Goal: Task Accomplishment & Management: Manage account settings

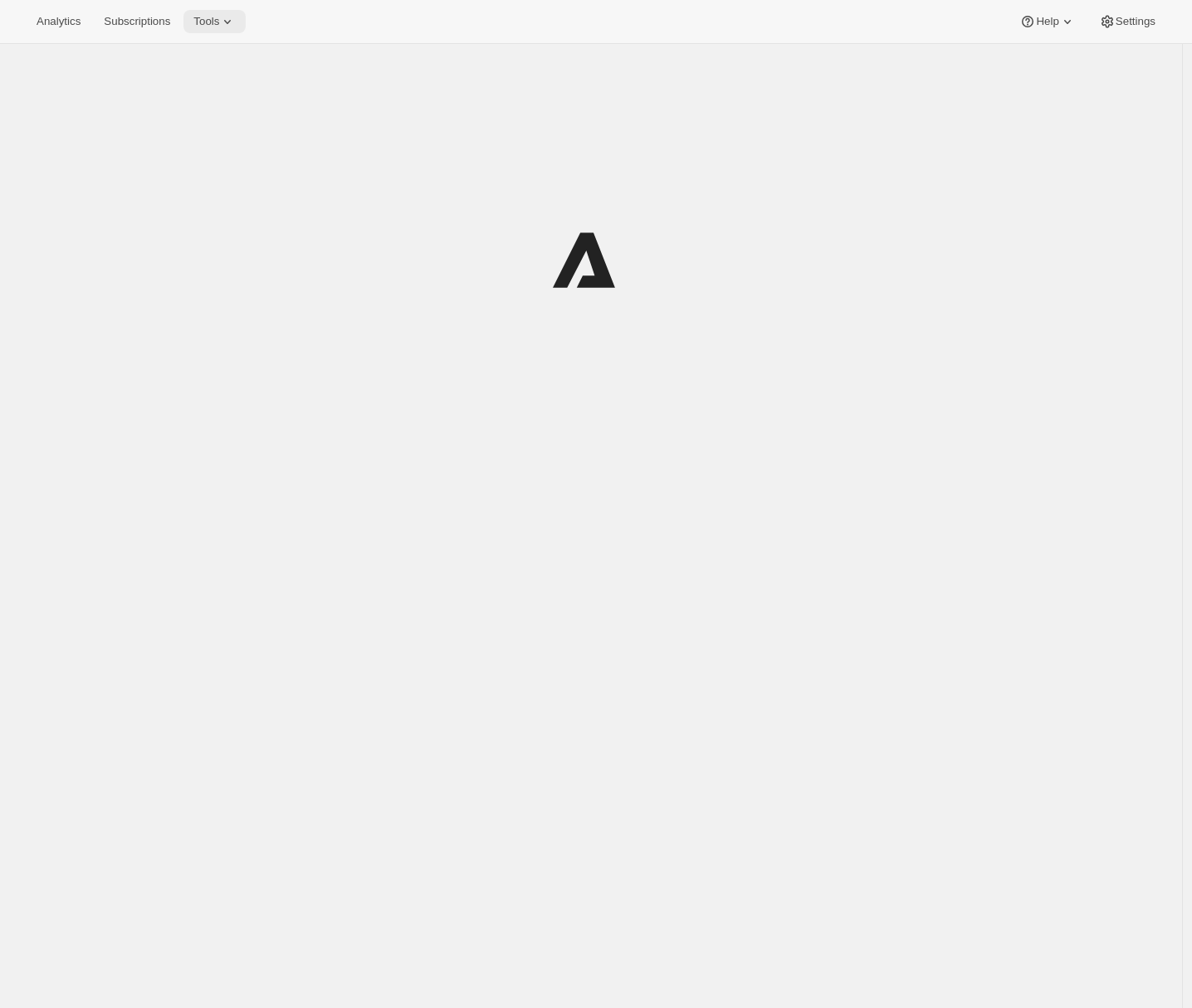
click at [220, 17] on span "Tools" at bounding box center [206, 22] width 26 height 14
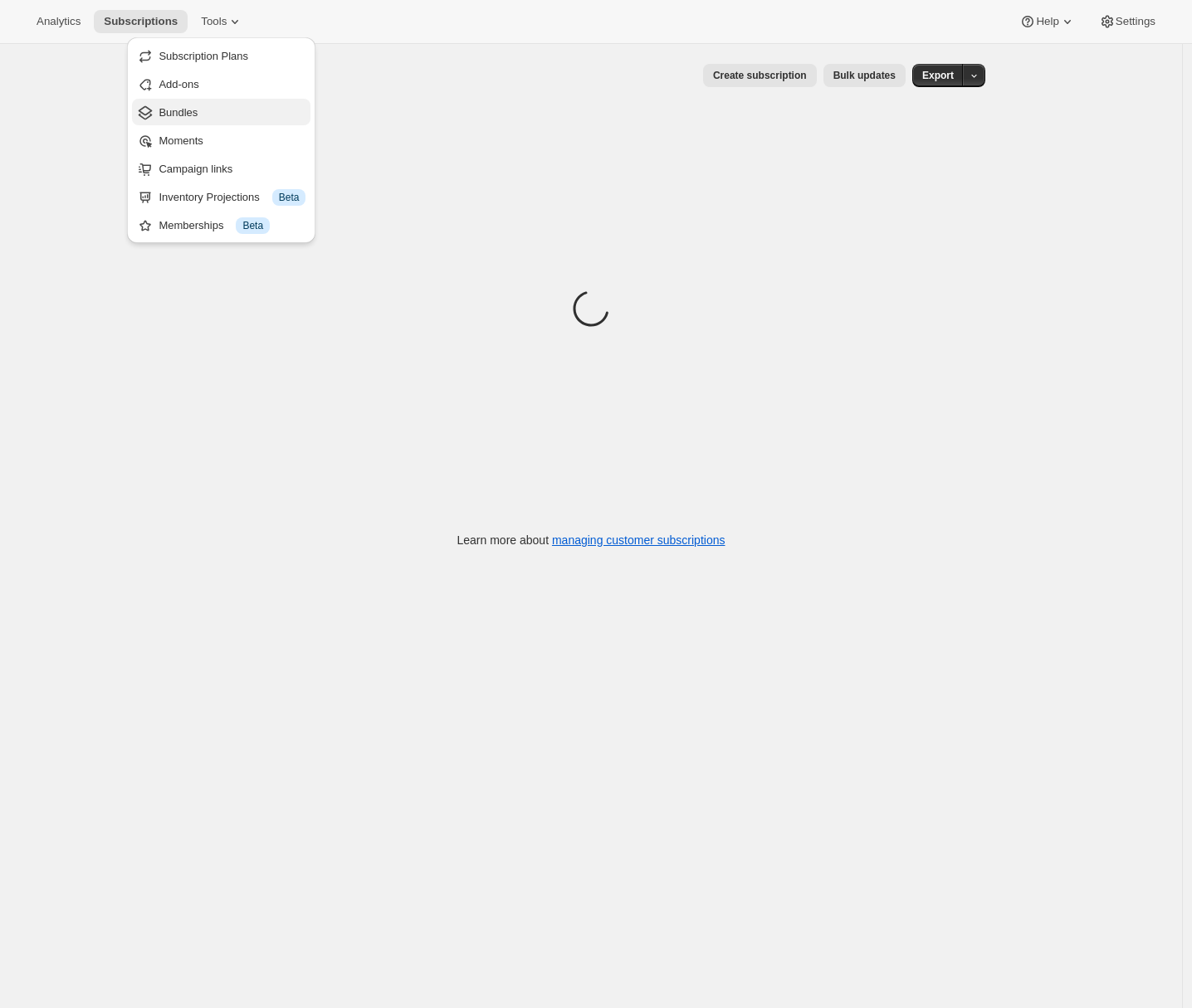
click at [204, 110] on span "Bundles" at bounding box center [231, 113] width 147 height 17
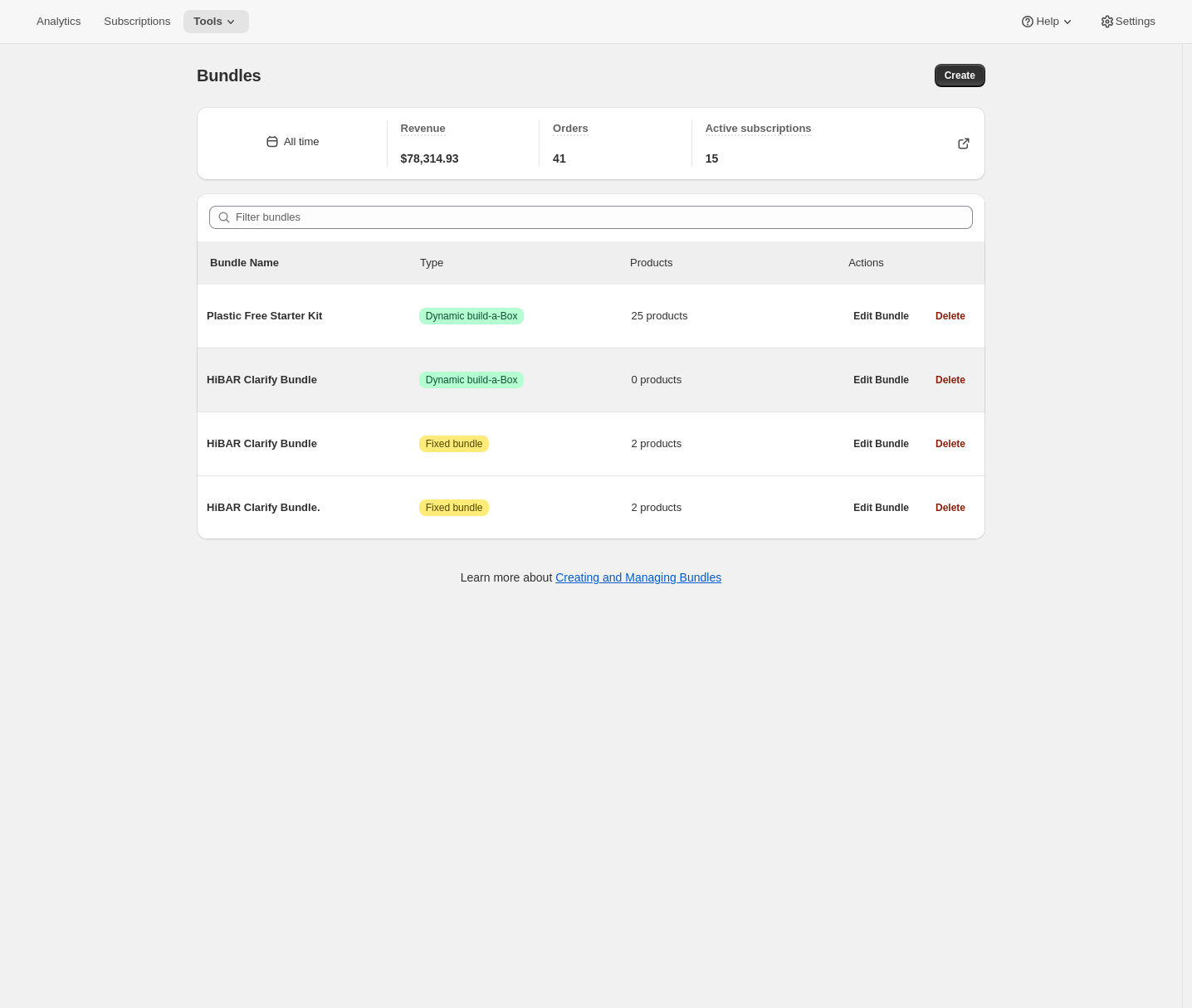
click at [289, 376] on span "HiBAR Clarify Bundle" at bounding box center [313, 380] width 213 height 17
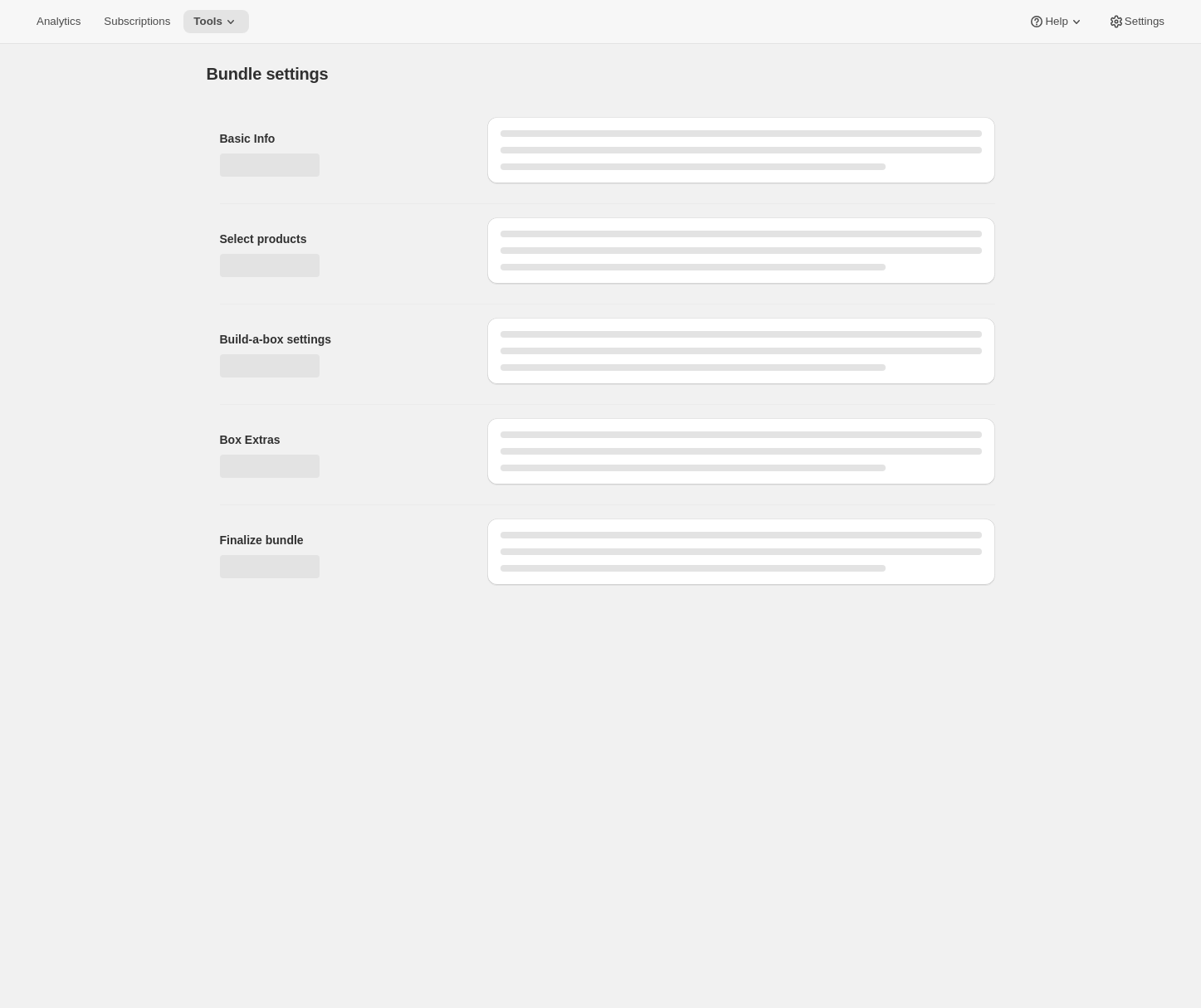
type input "HiBAR Clarify Bundle"
radio input "true"
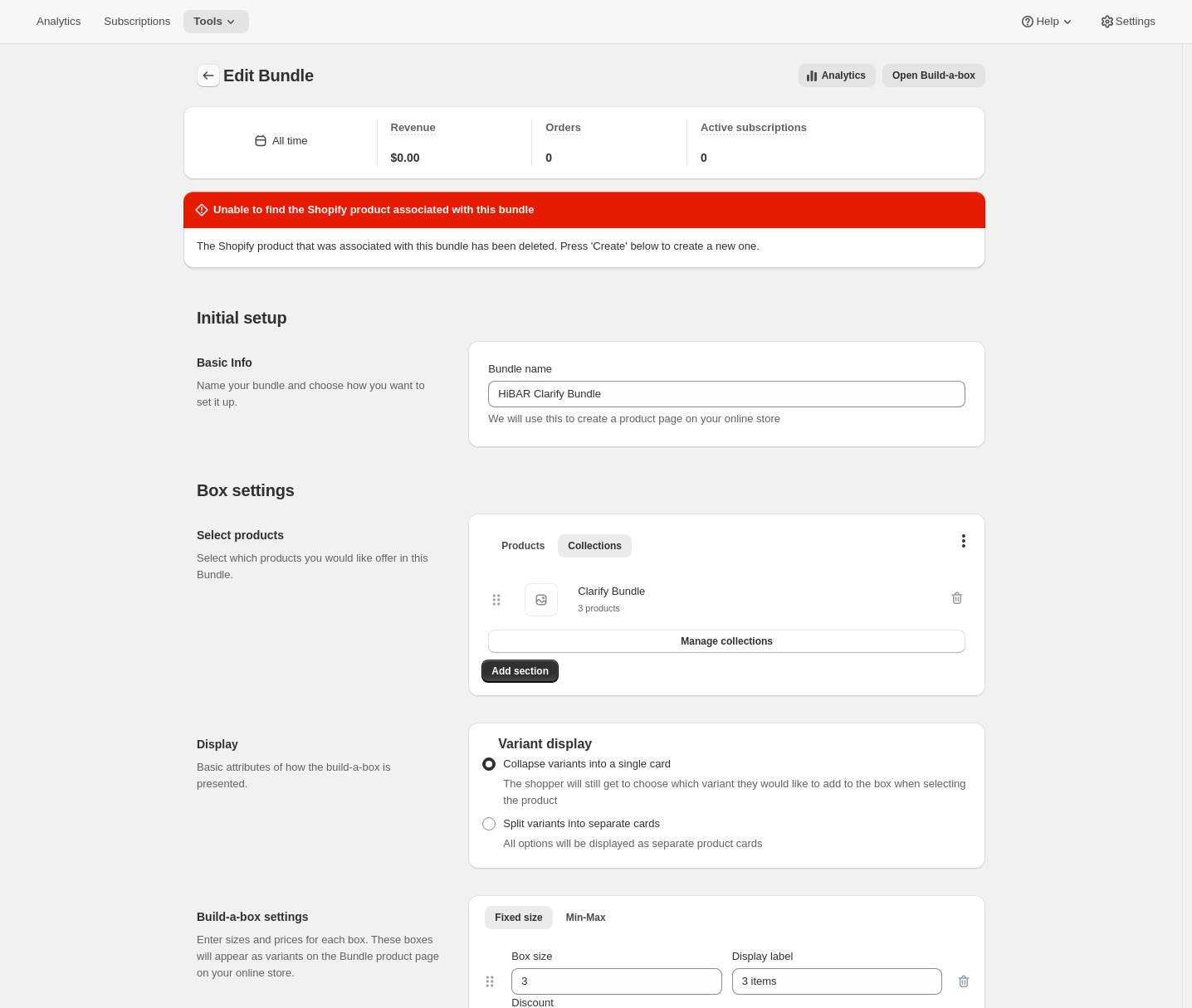
click at [208, 76] on icon "Bundles" at bounding box center [208, 76] width 11 height 9
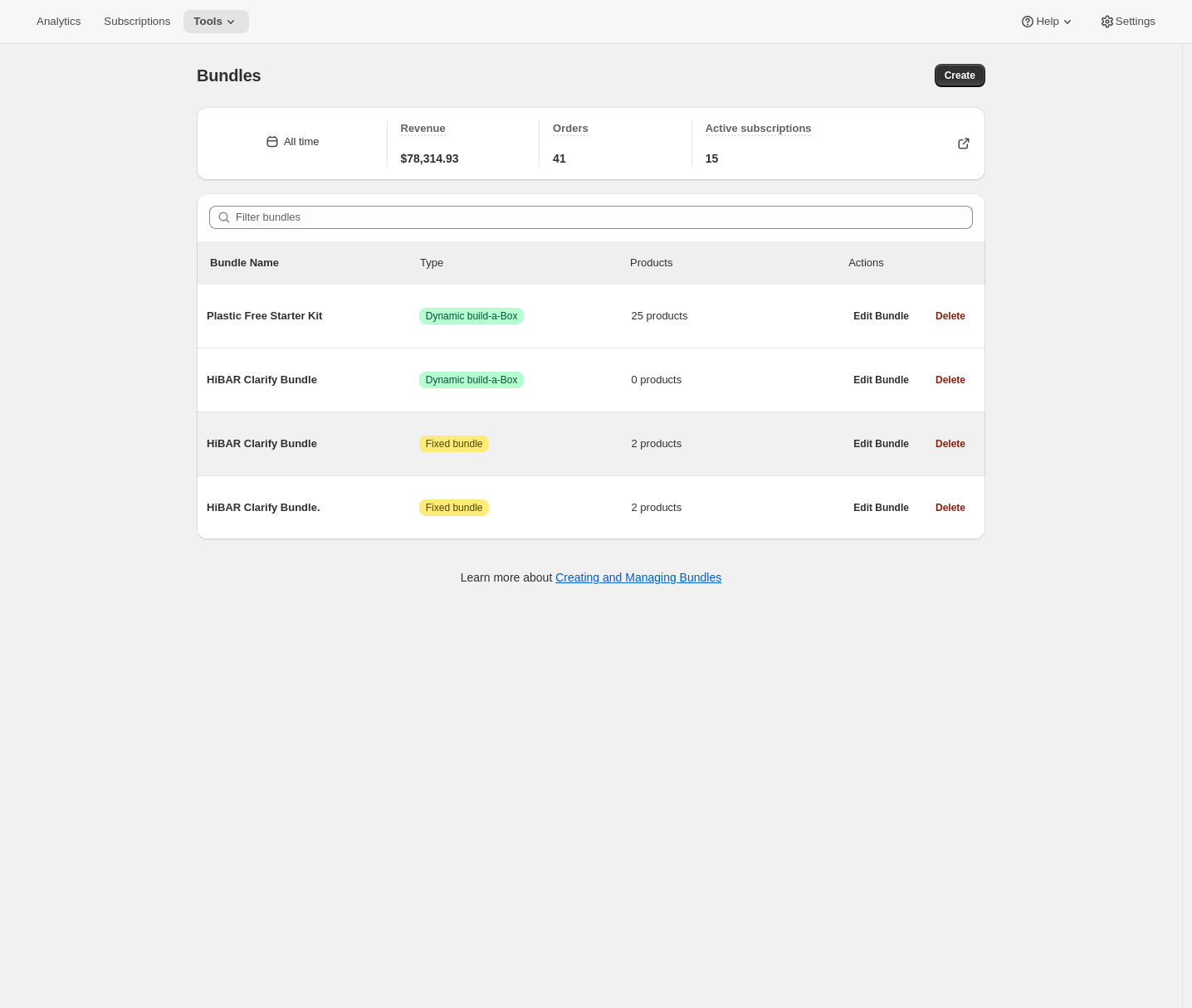
click at [307, 441] on span "HiBAR Clarify Bundle" at bounding box center [313, 444] width 213 height 17
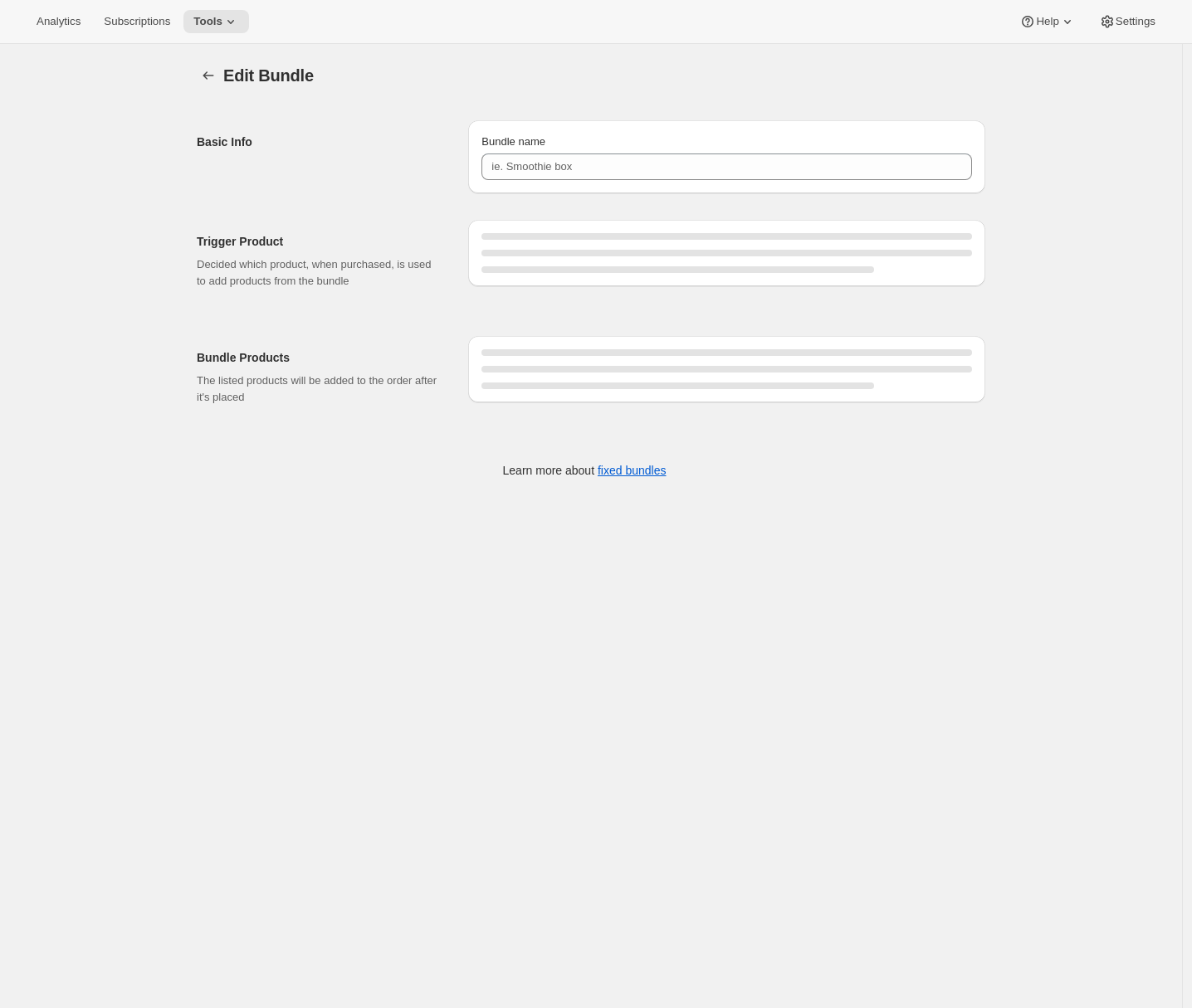
type input "HiBAR Clarify Bundle"
click at [214, 75] on icon "Bundles" at bounding box center [208, 76] width 17 height 17
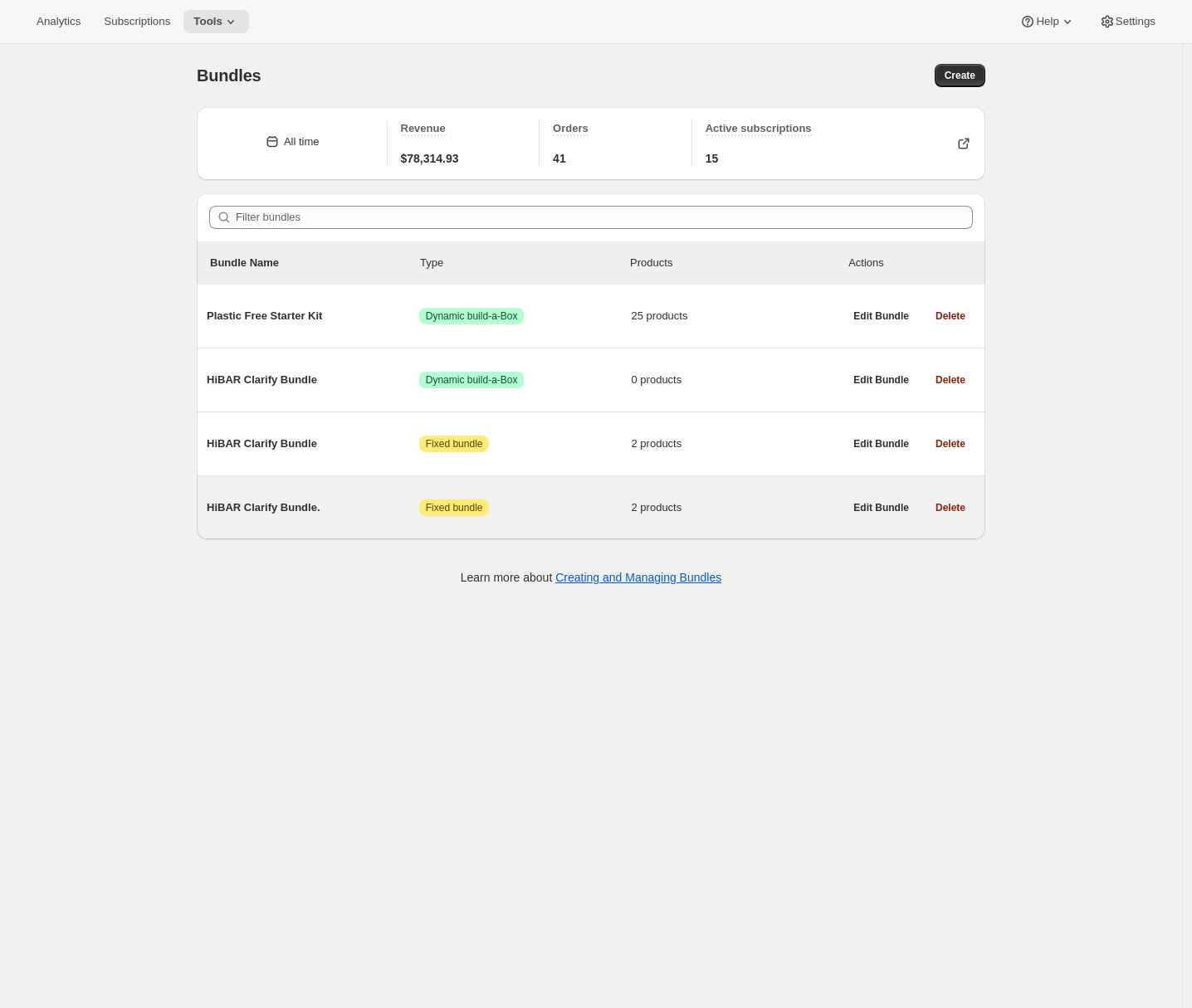
click at [289, 510] on span "HiBAR Clarify Bundle." at bounding box center [313, 508] width 213 height 17
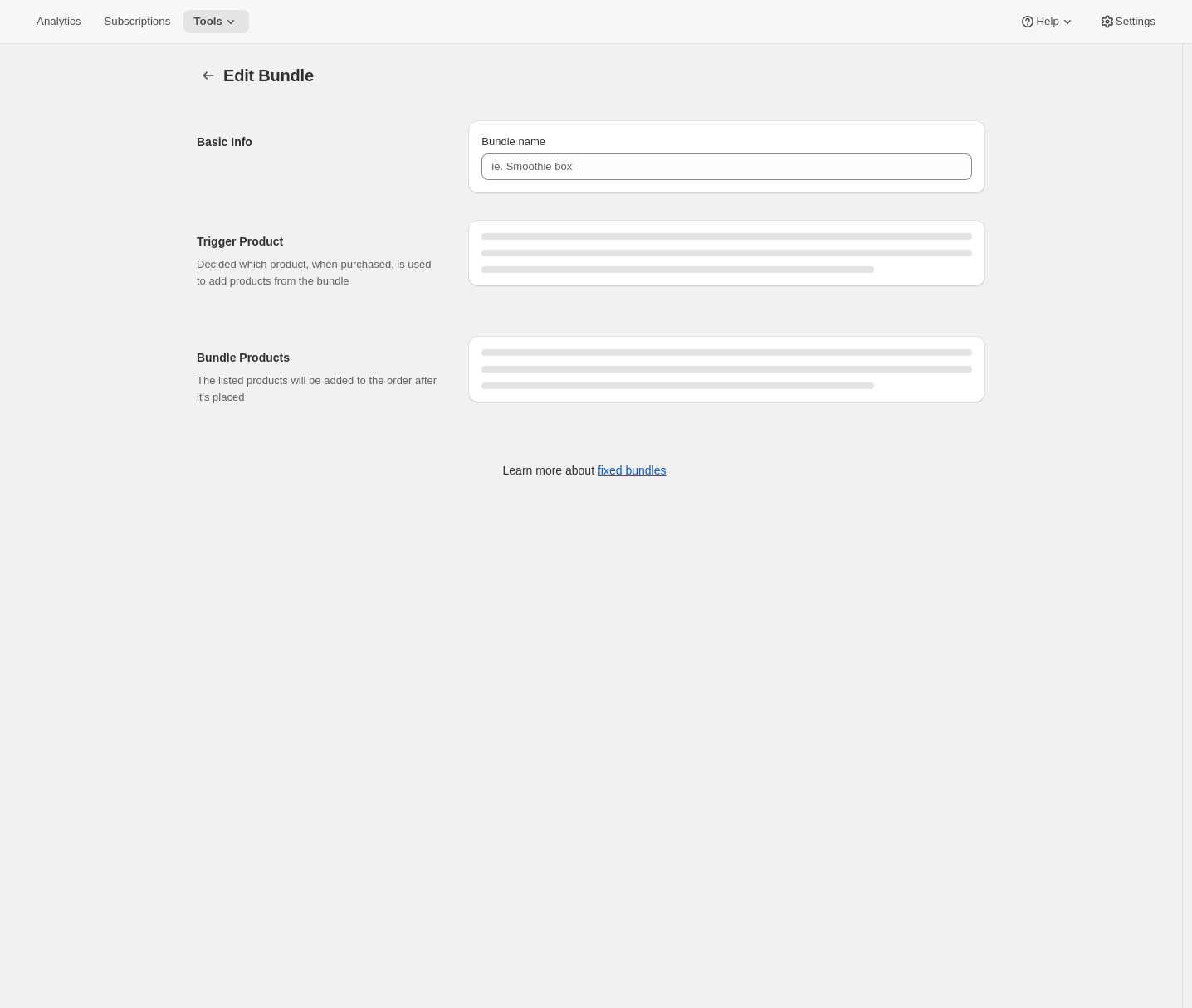
type input "HiBAR Clarify Bundle."
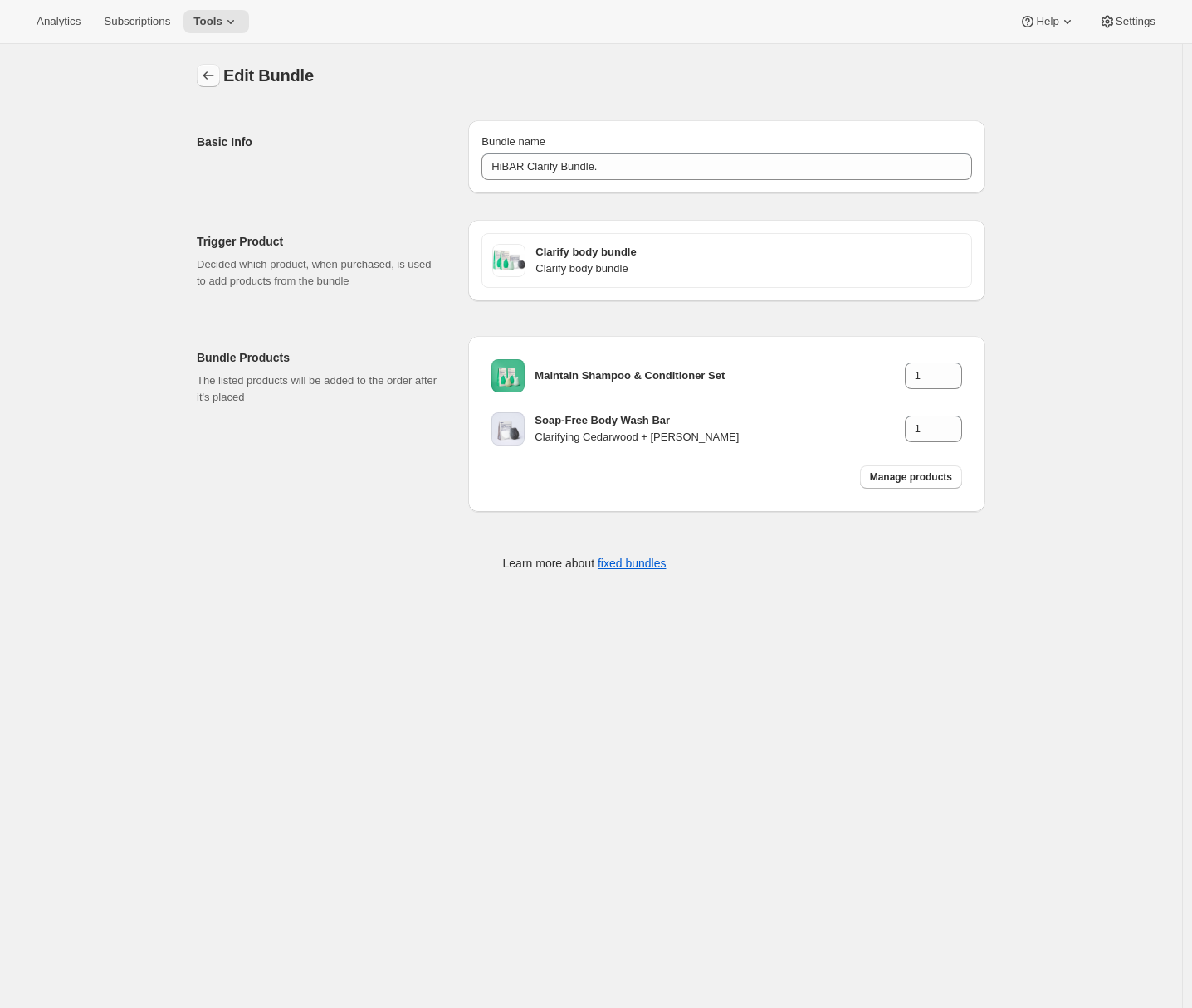
click at [217, 78] on icon "Bundles" at bounding box center [208, 76] width 17 height 17
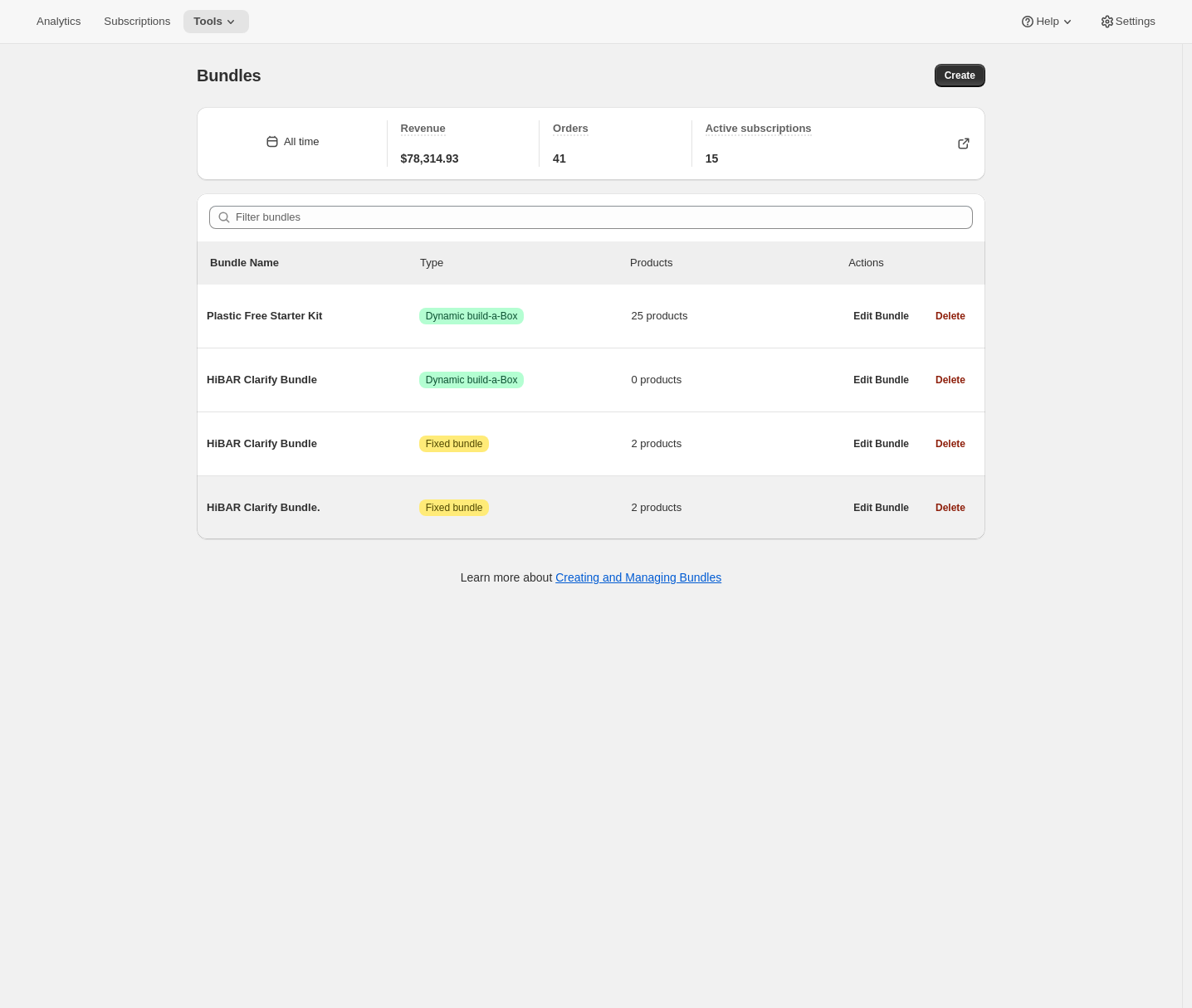
click at [304, 516] on span "HiBAR Clarify Bundle." at bounding box center [313, 508] width 213 height 17
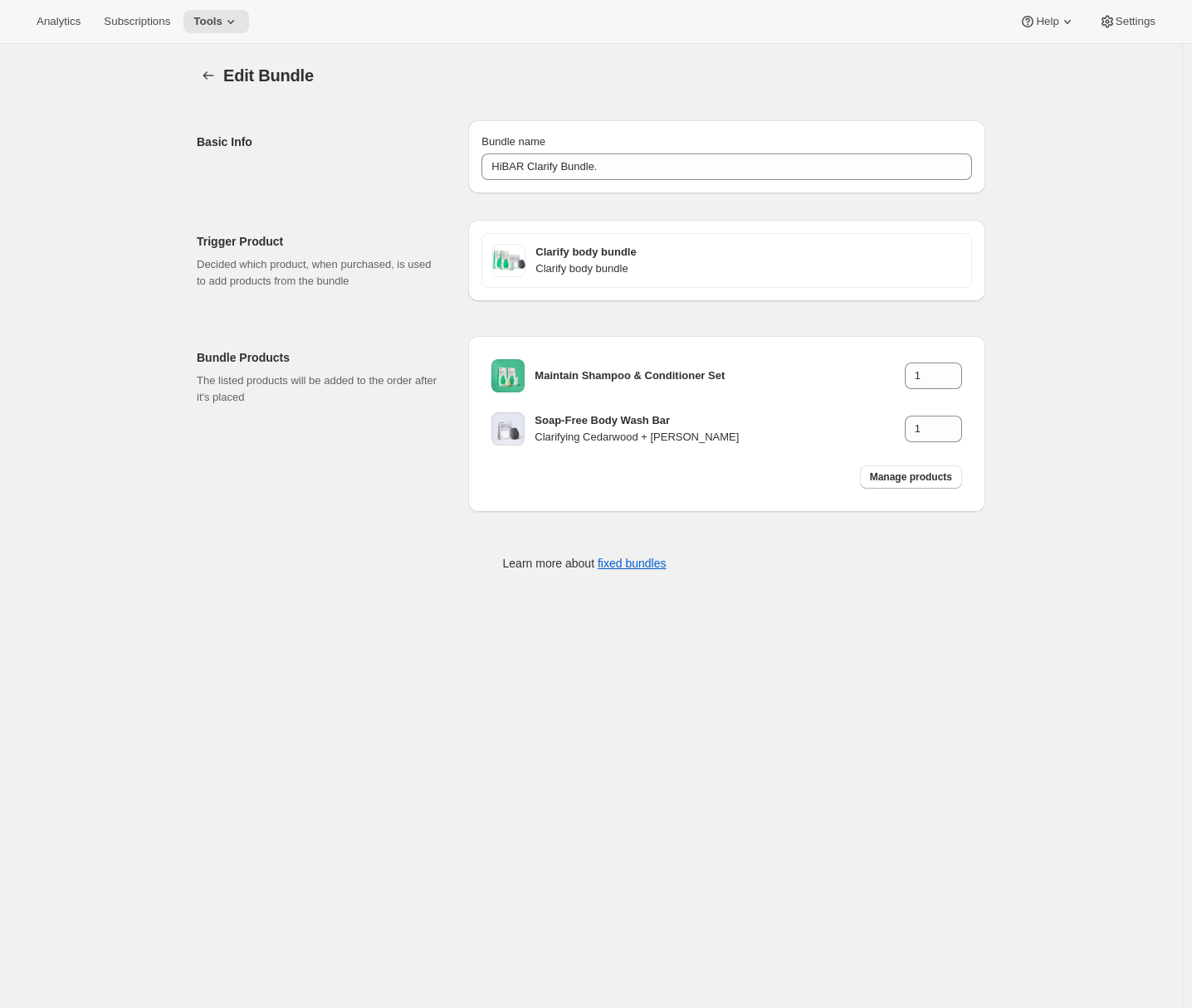
click at [226, 605] on div "Edit Bundle. This page is ready Edit Bundle Basic Info Bundle name HiBAR Clarif…" at bounding box center [591, 328] width 829 height 569
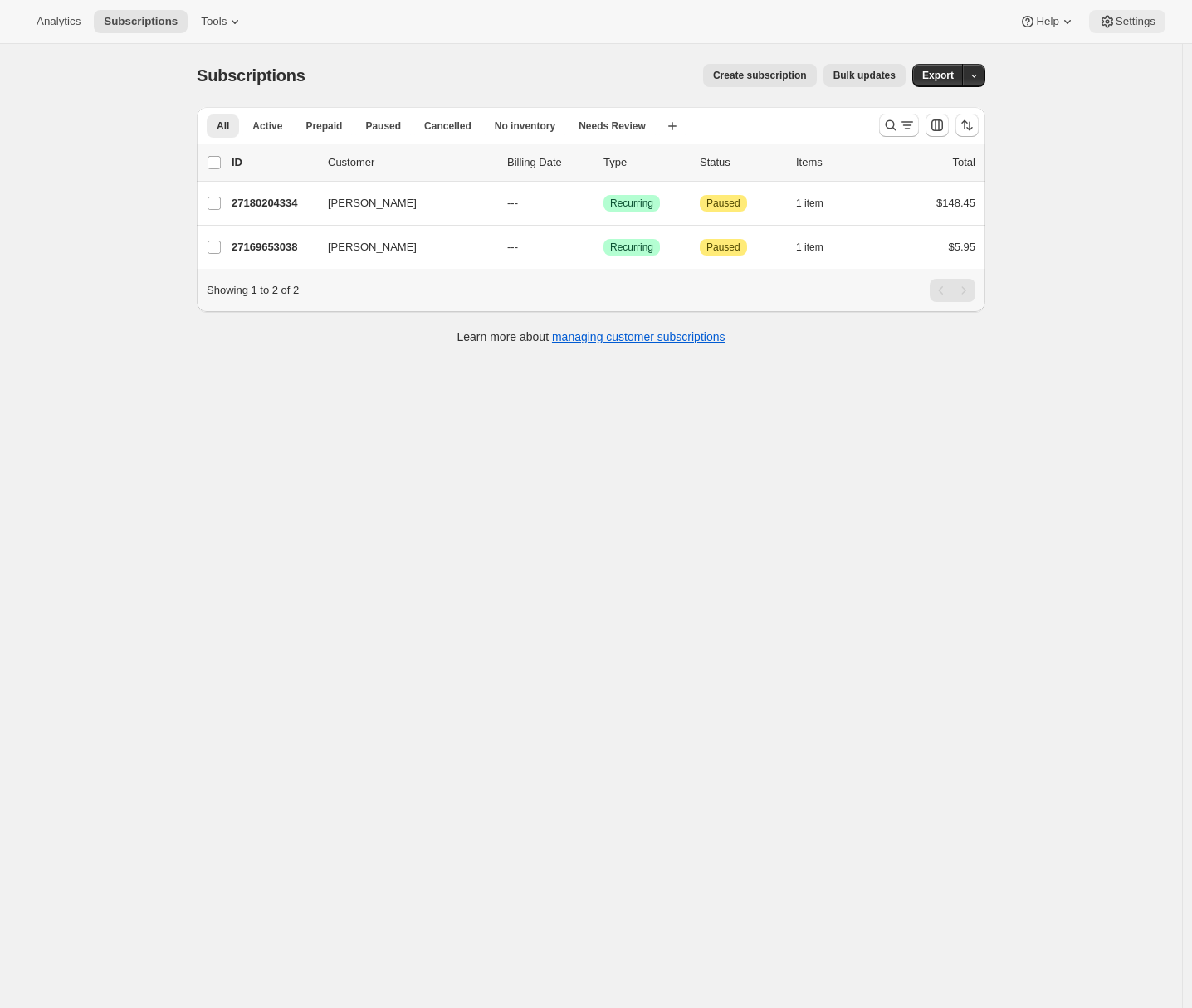
click at [1132, 18] on span "Settings" at bounding box center [1135, 22] width 40 height 14
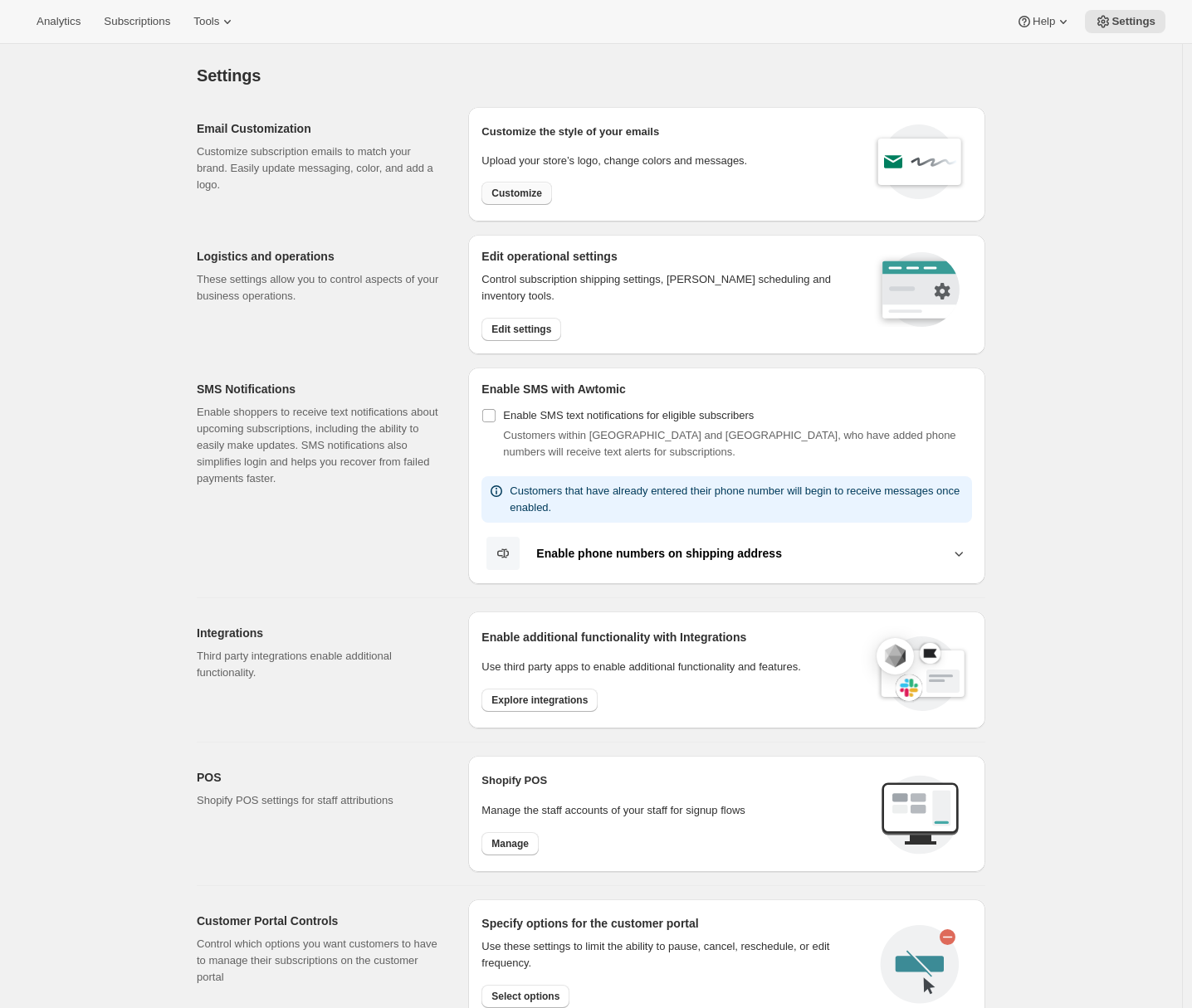
click at [533, 194] on span "Customize" at bounding box center [517, 193] width 51 height 14
select select "subscriptionMessage"
select select "5"
select select "15"
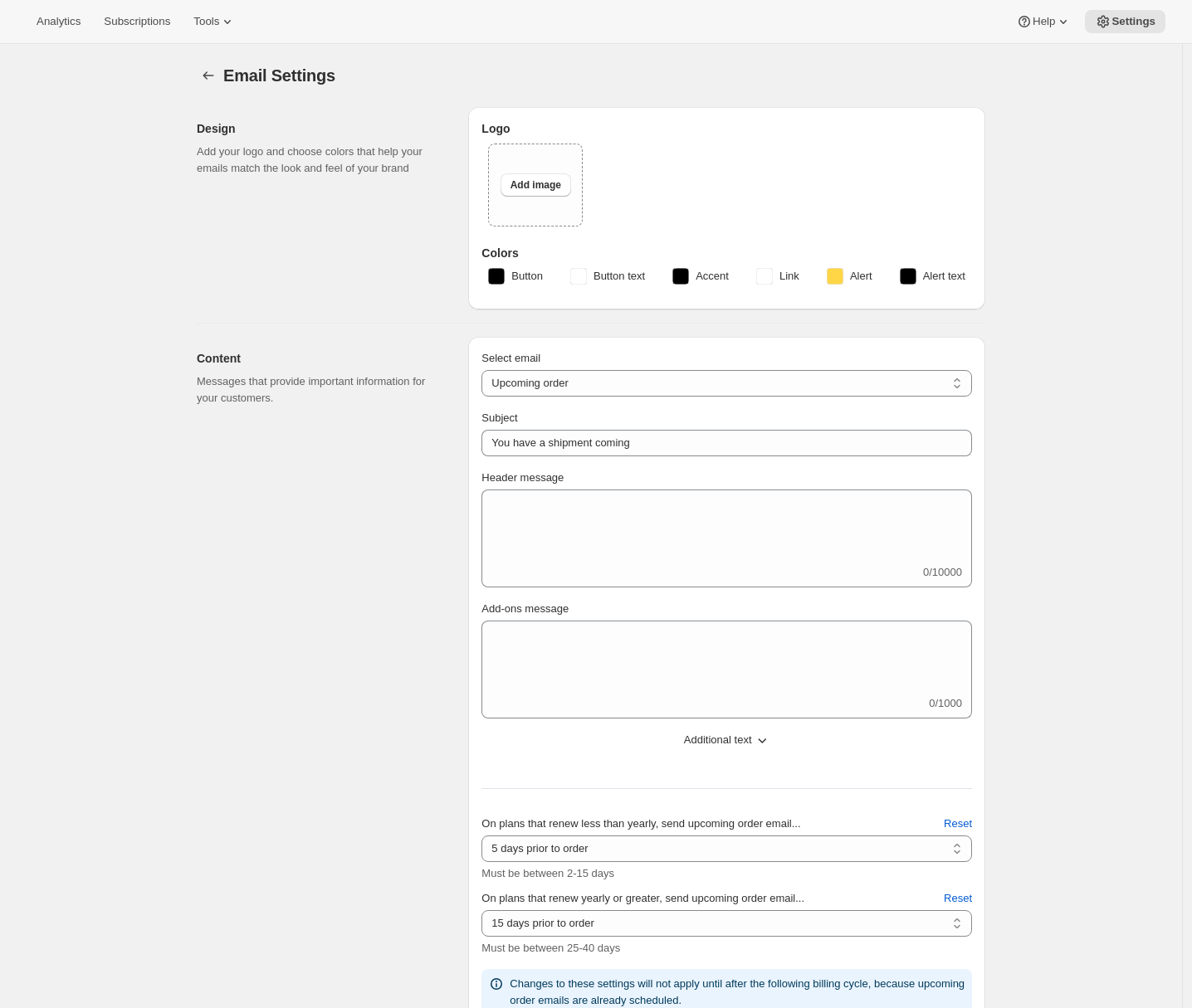
type input "GoCoffeeGo"
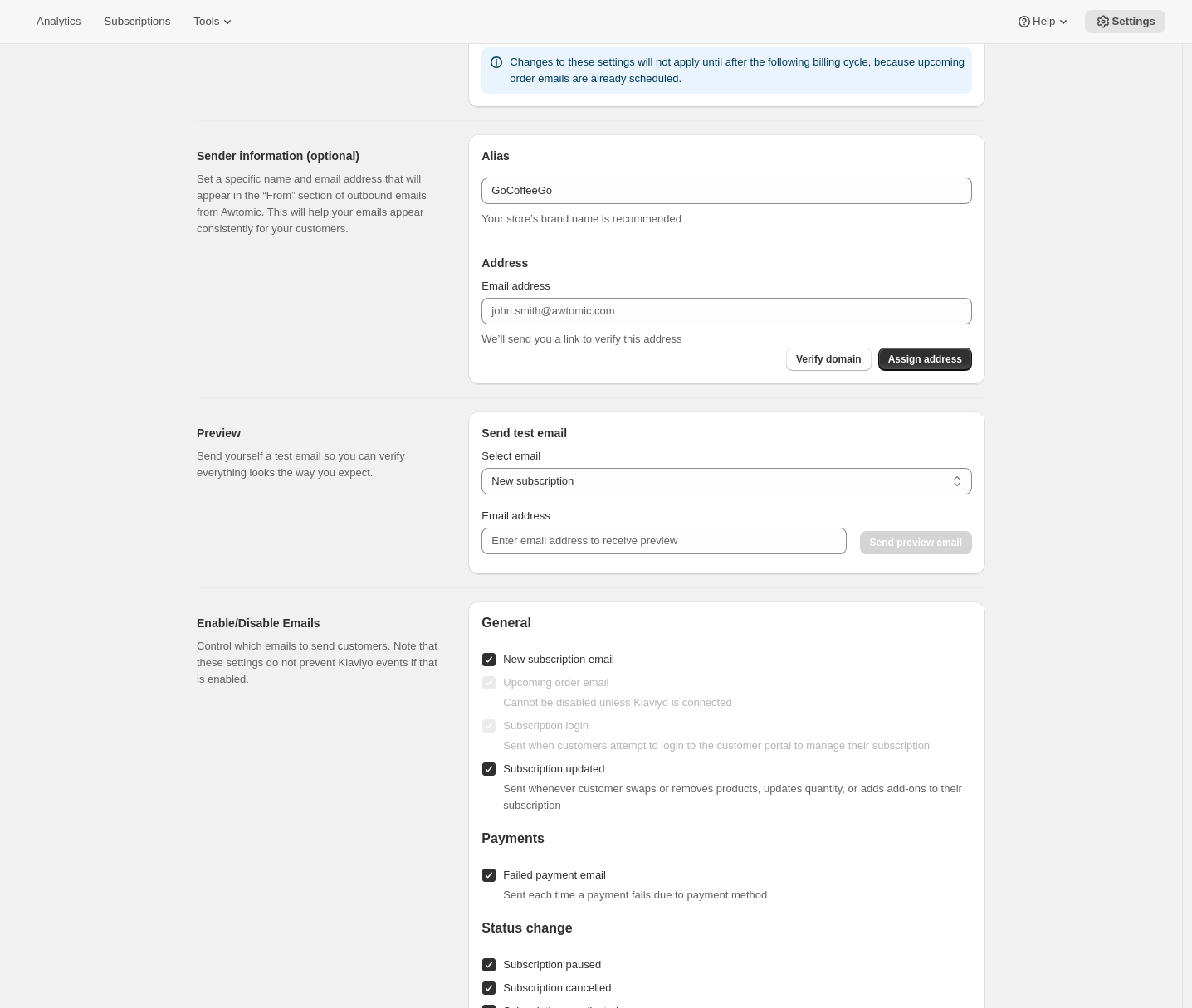
scroll to position [969, 0]
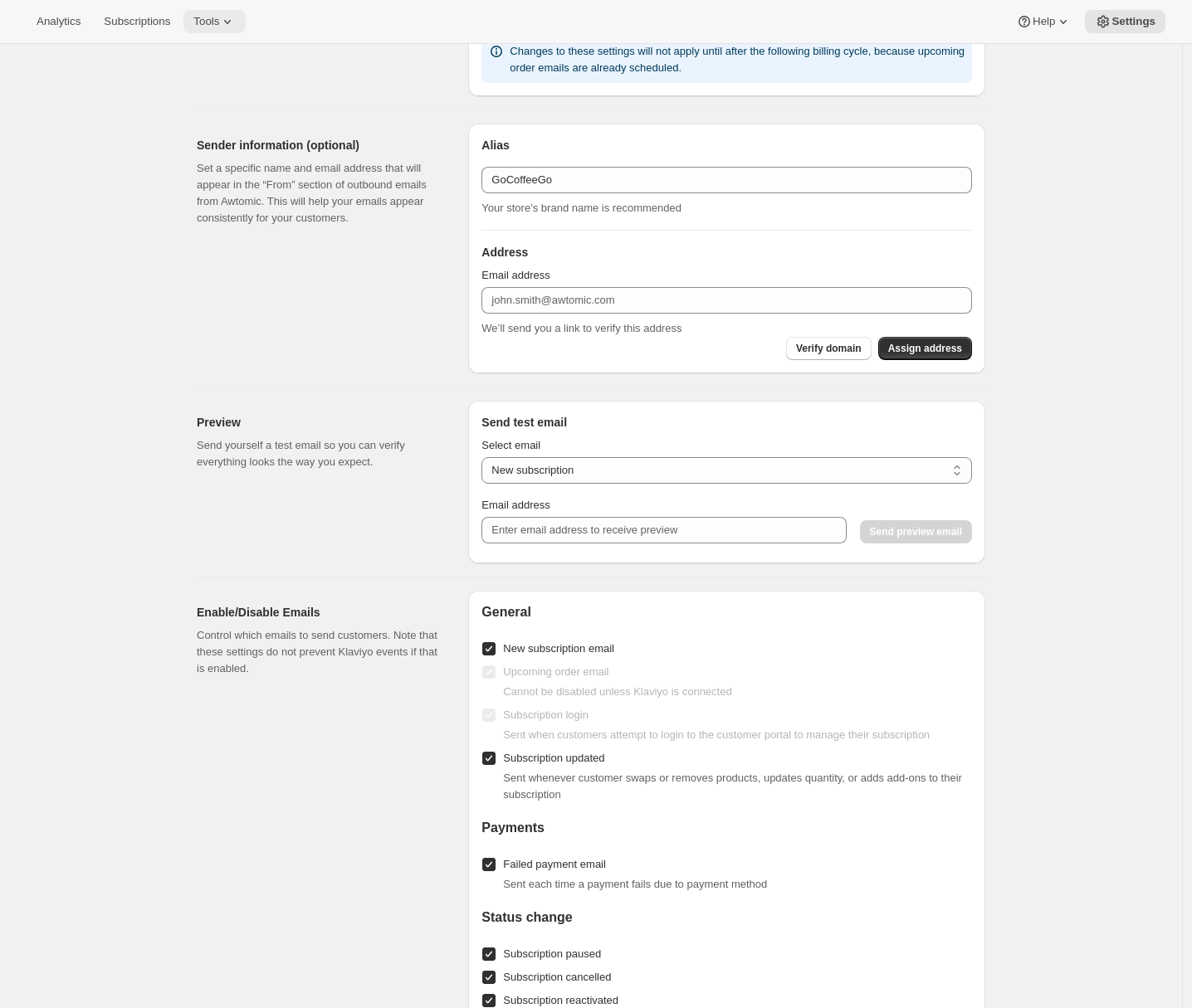
click at [220, 20] on span "Tools" at bounding box center [206, 22] width 26 height 14
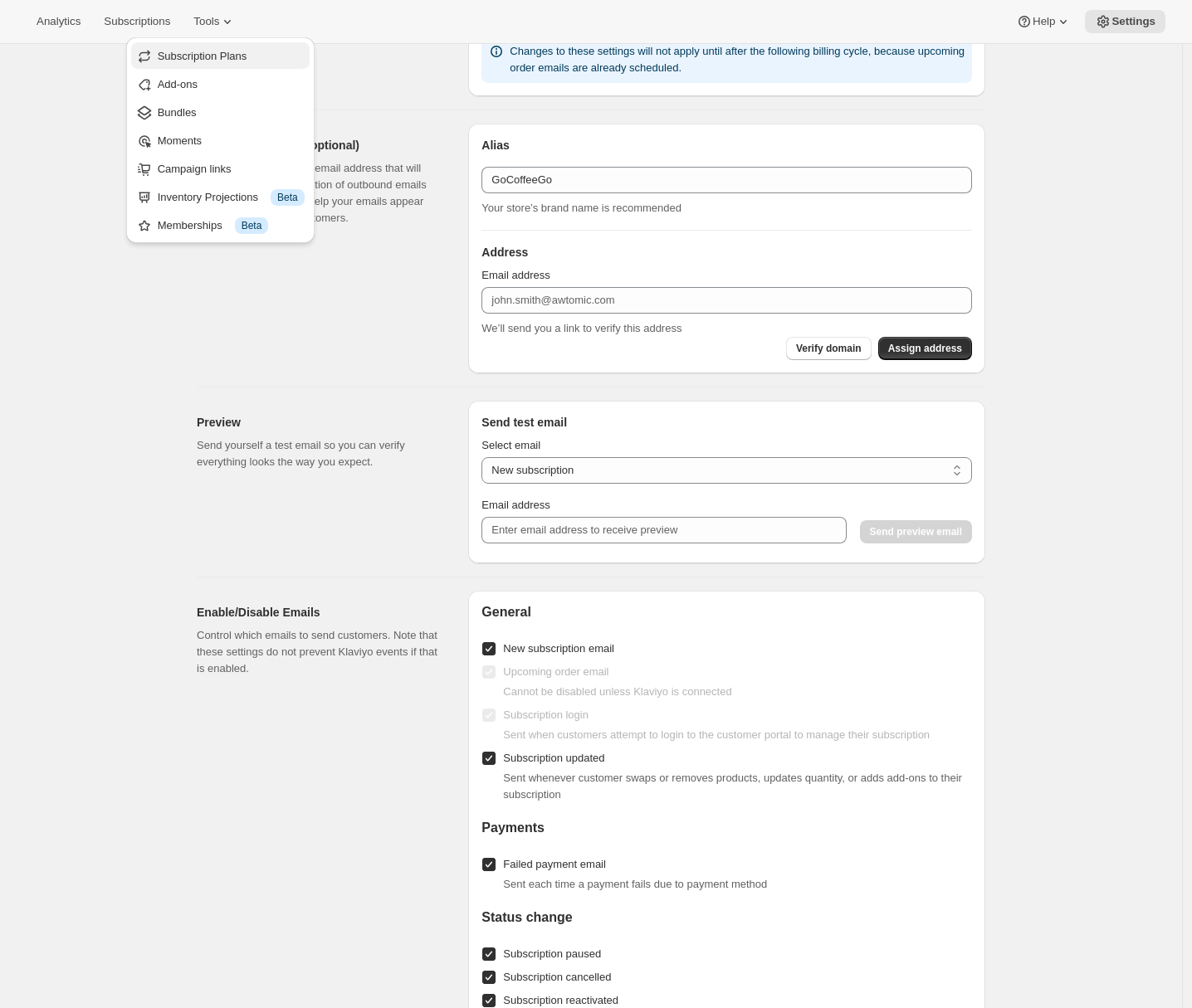
click at [230, 55] on span "Subscription Plans" at bounding box center [202, 56] width 89 height 13
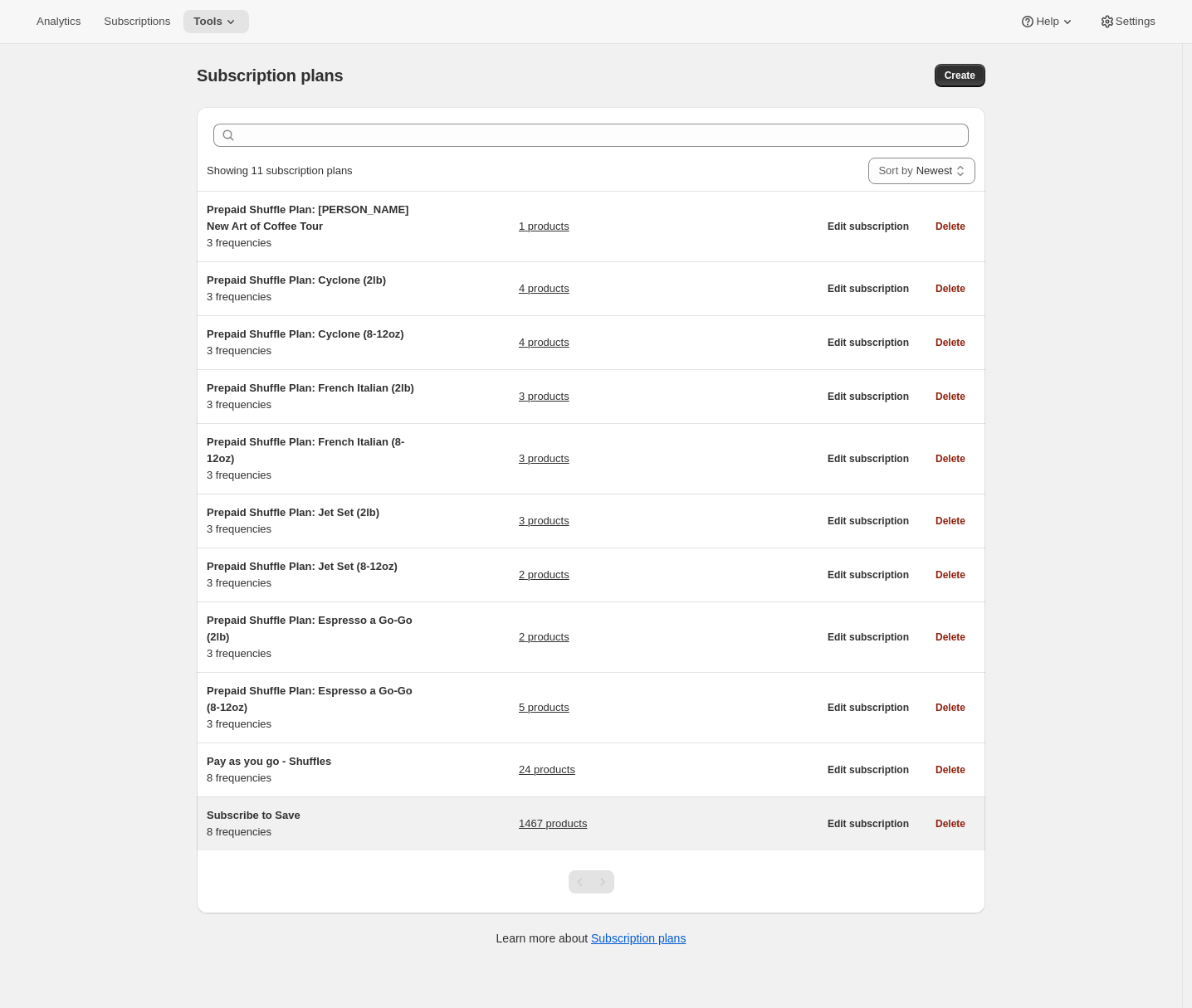
click at [344, 840] on div "Subscribe to Save 8 frequencies" at bounding box center [311, 823] width 208 height 33
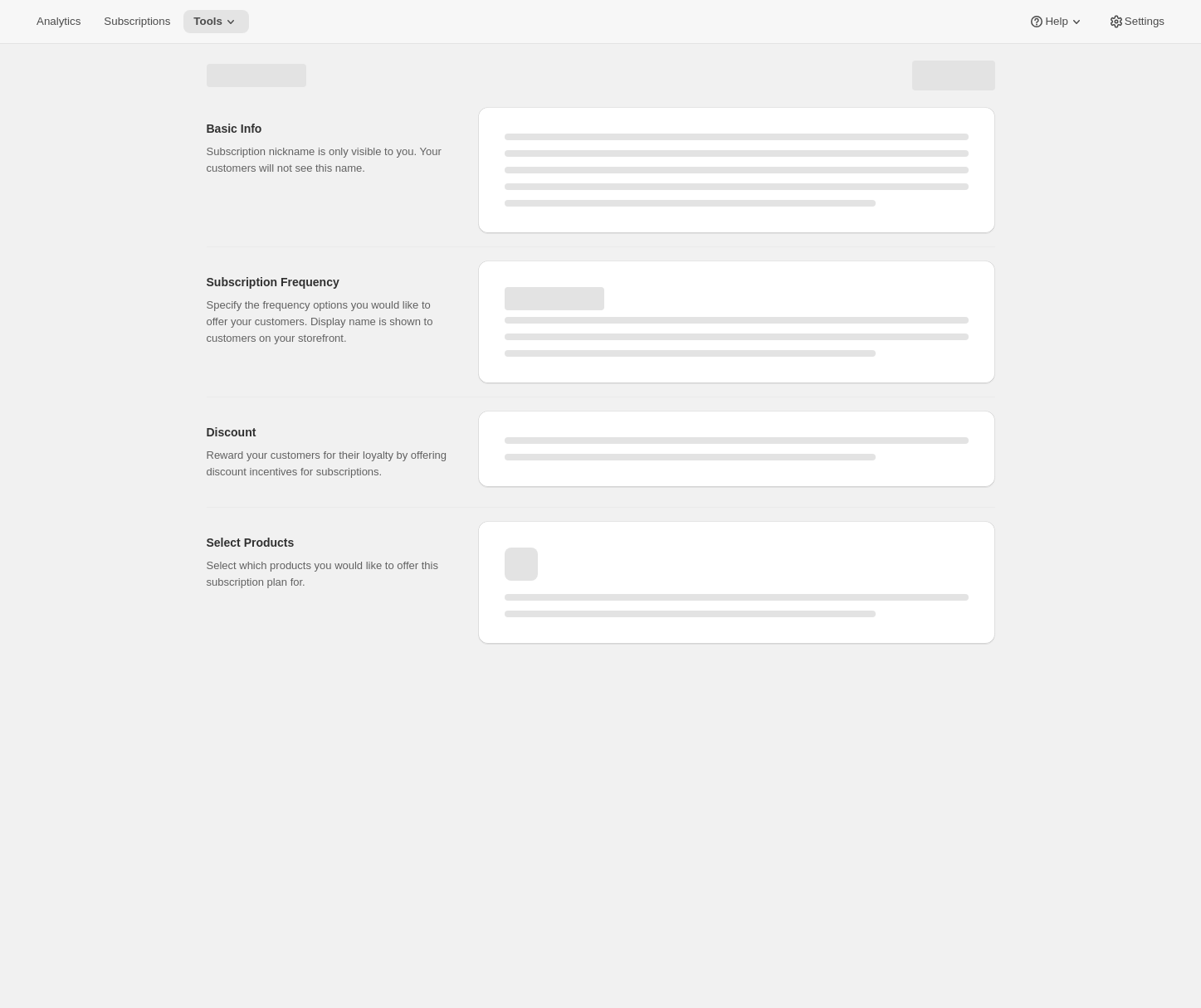
select select "WEEK"
select select "MONTH"
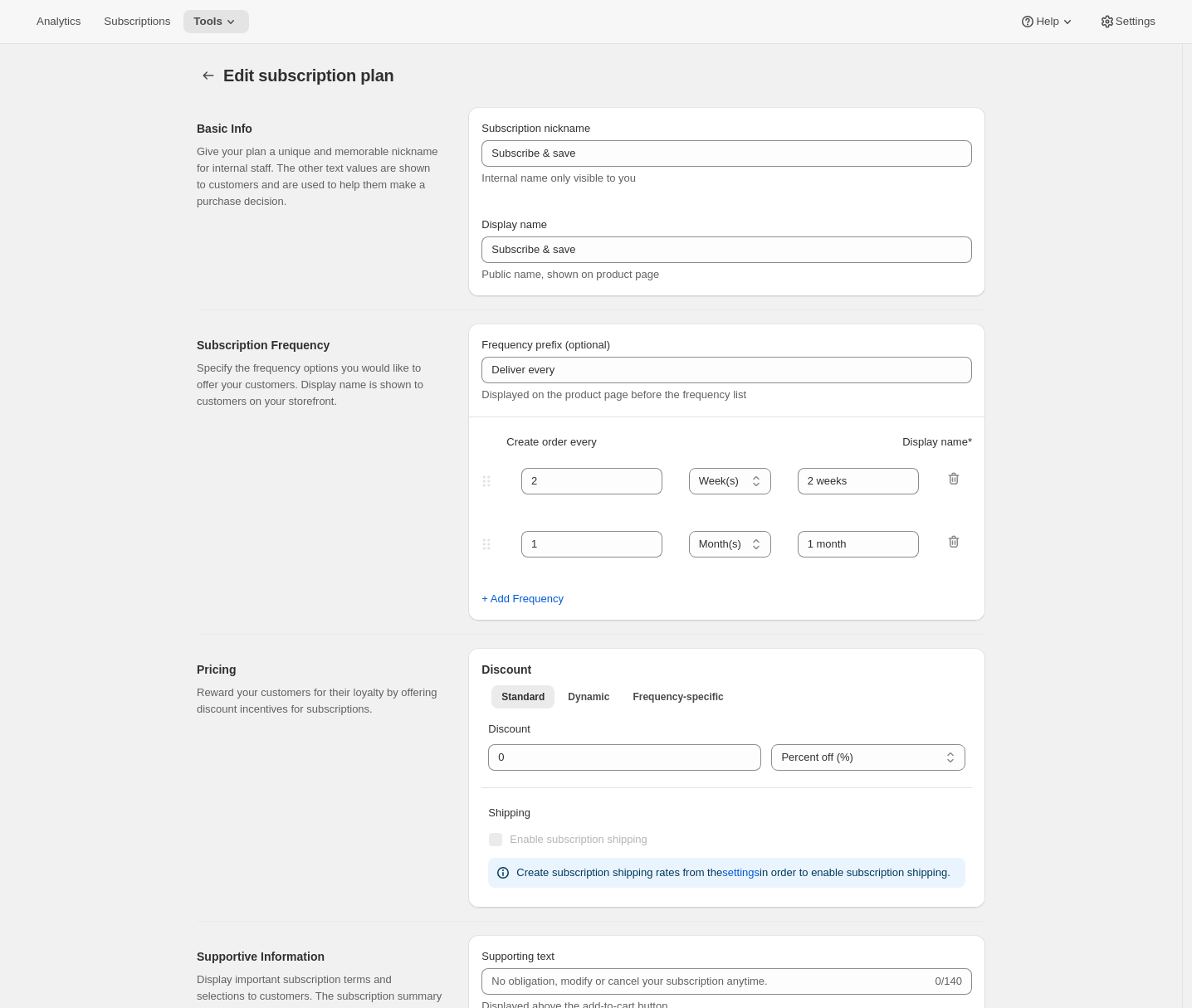
type input "Subscribe to Save"
type input "1"
type input "1 week"
type input "2"
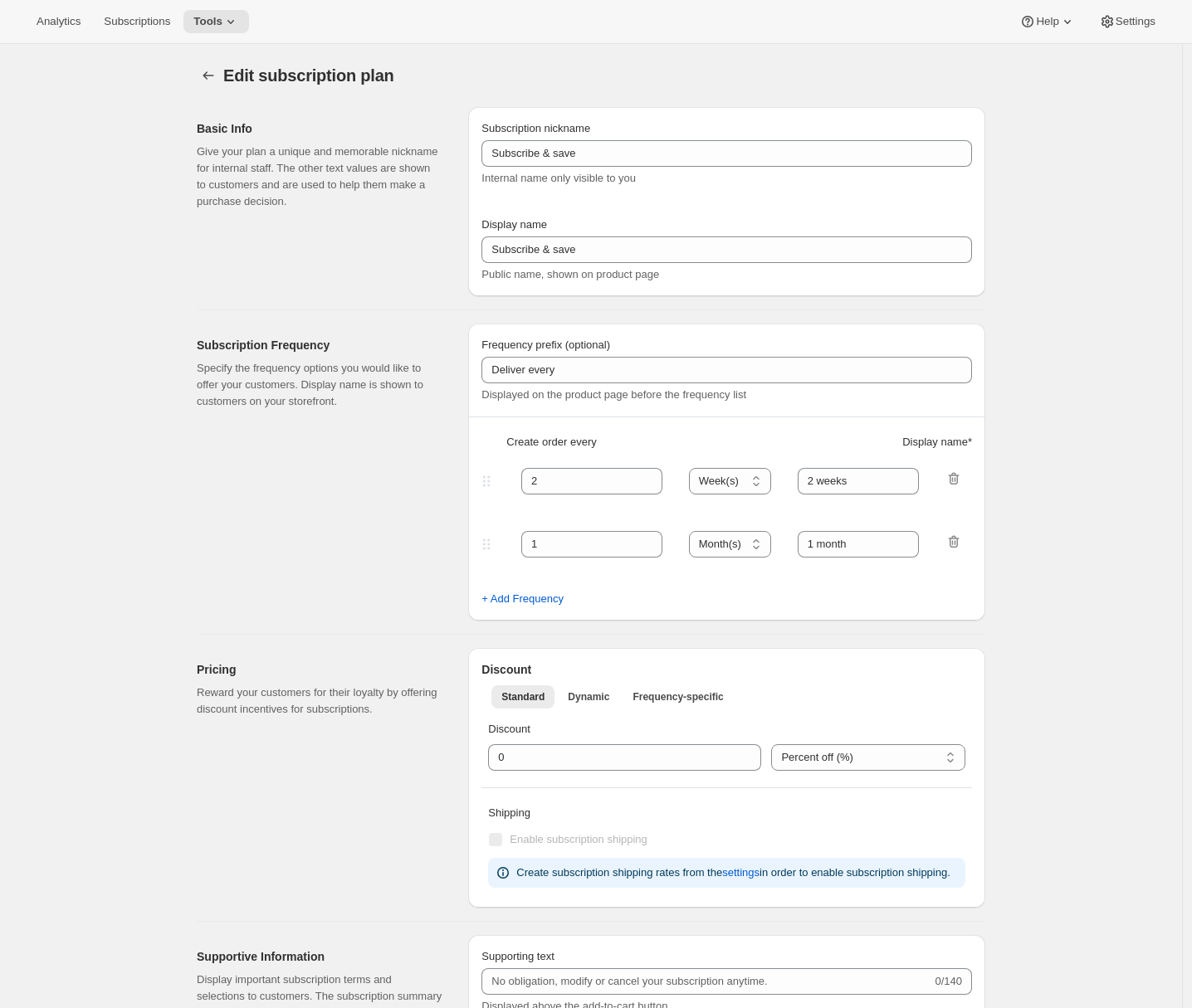
select select "WEEK"
type input "2 weeks"
type input "5"
select select "WEEK"
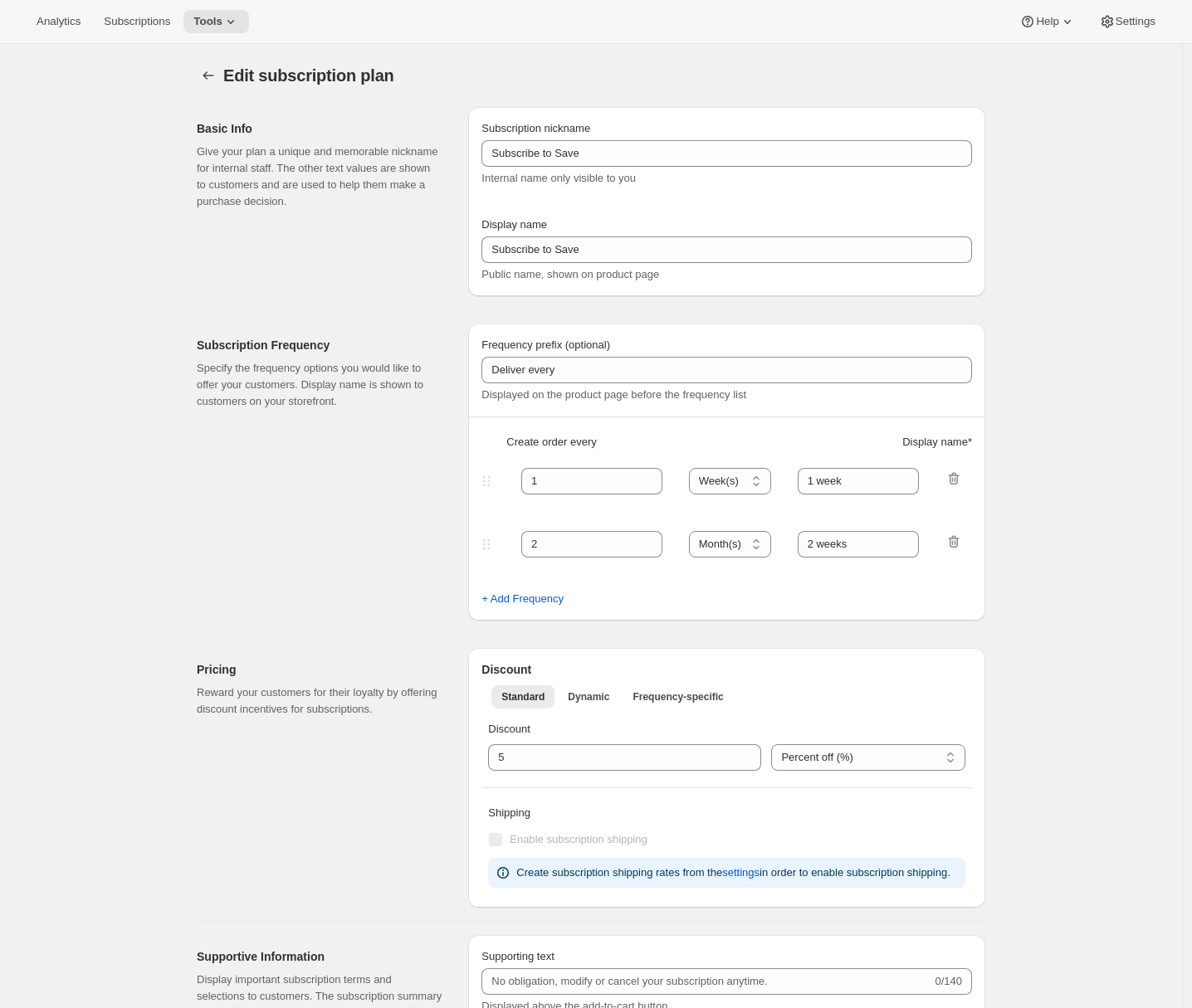
select select "WEEK"
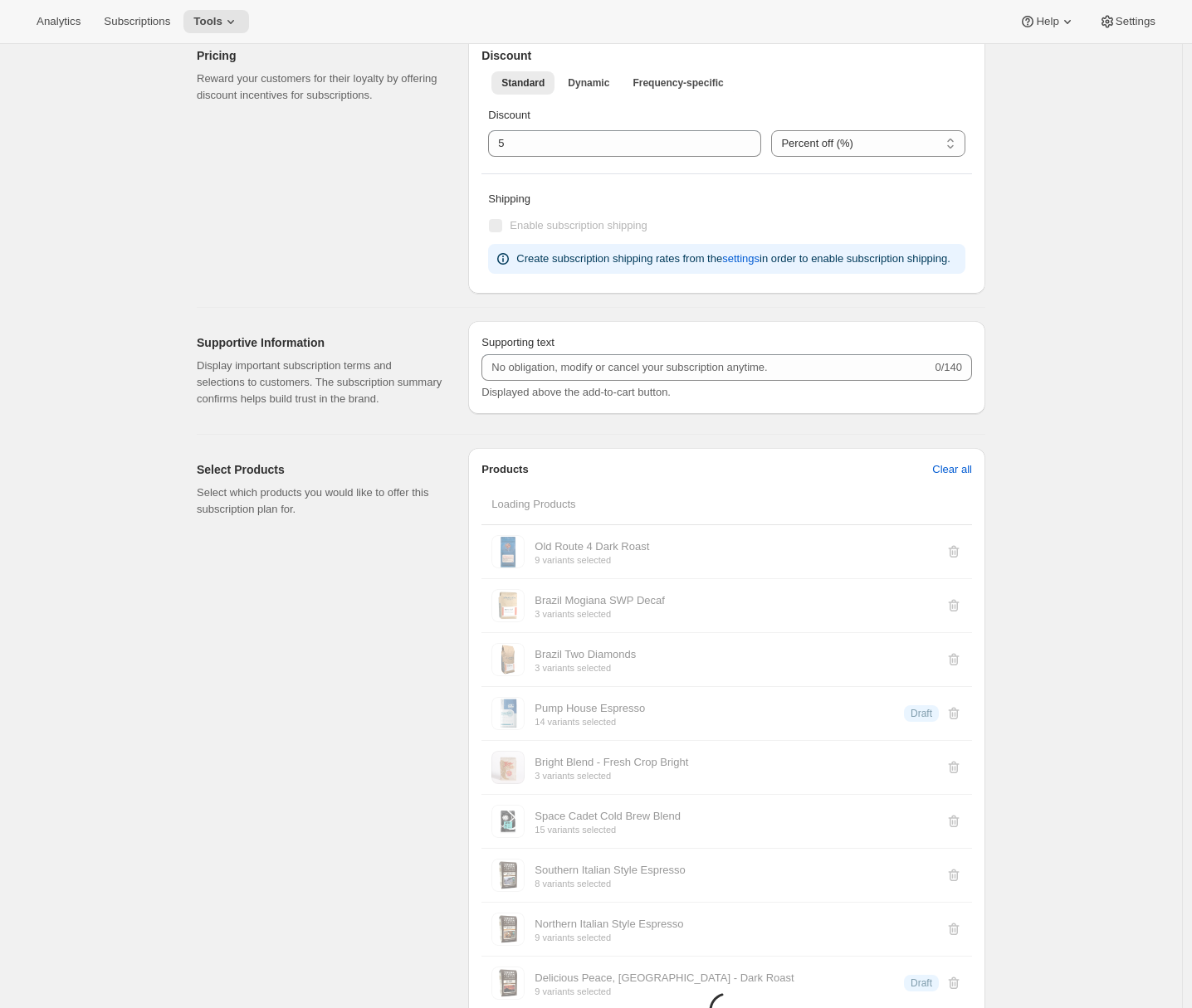
scroll to position [1081, 0]
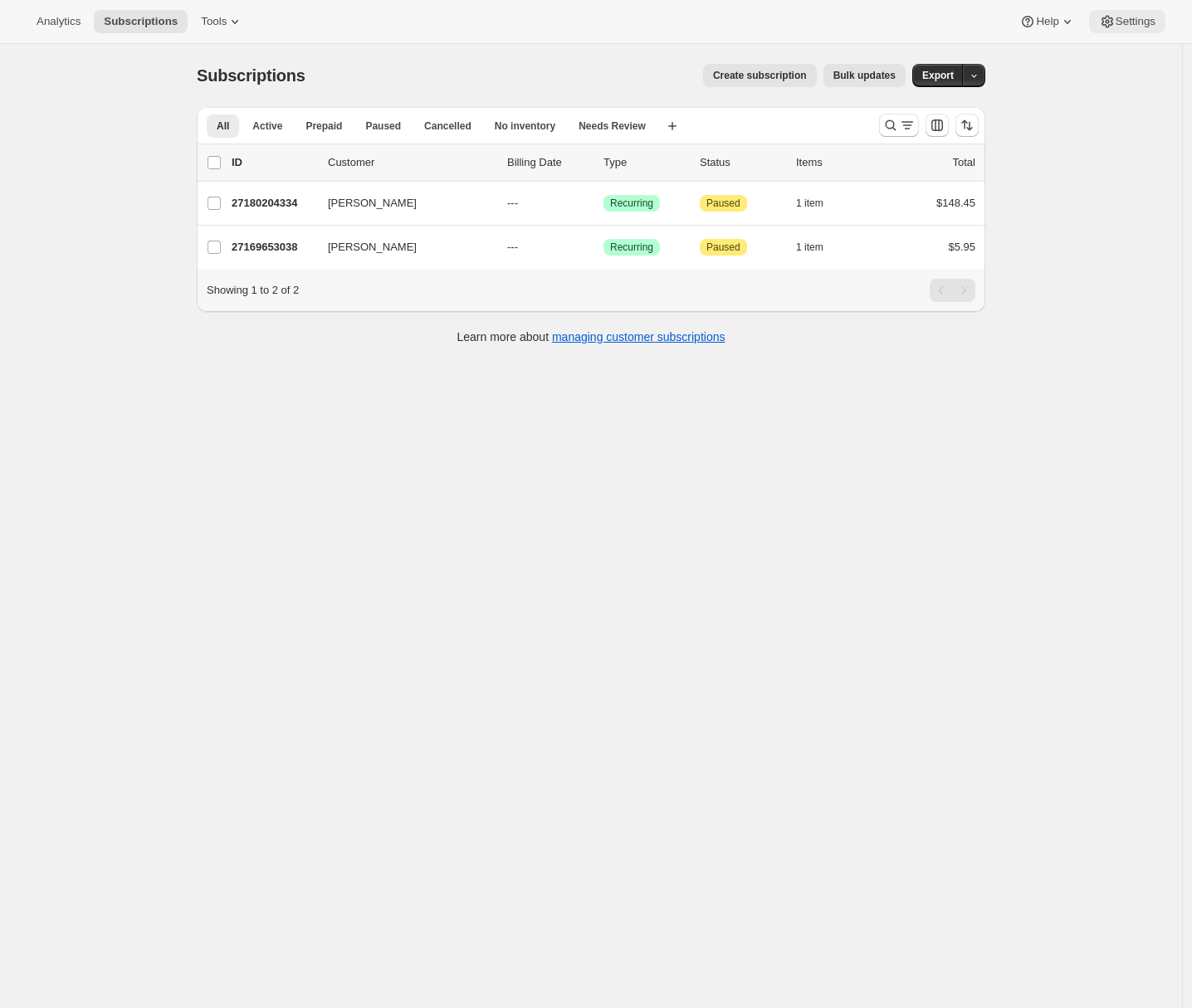
click at [1111, 26] on icon at bounding box center [1108, 22] width 17 height 17
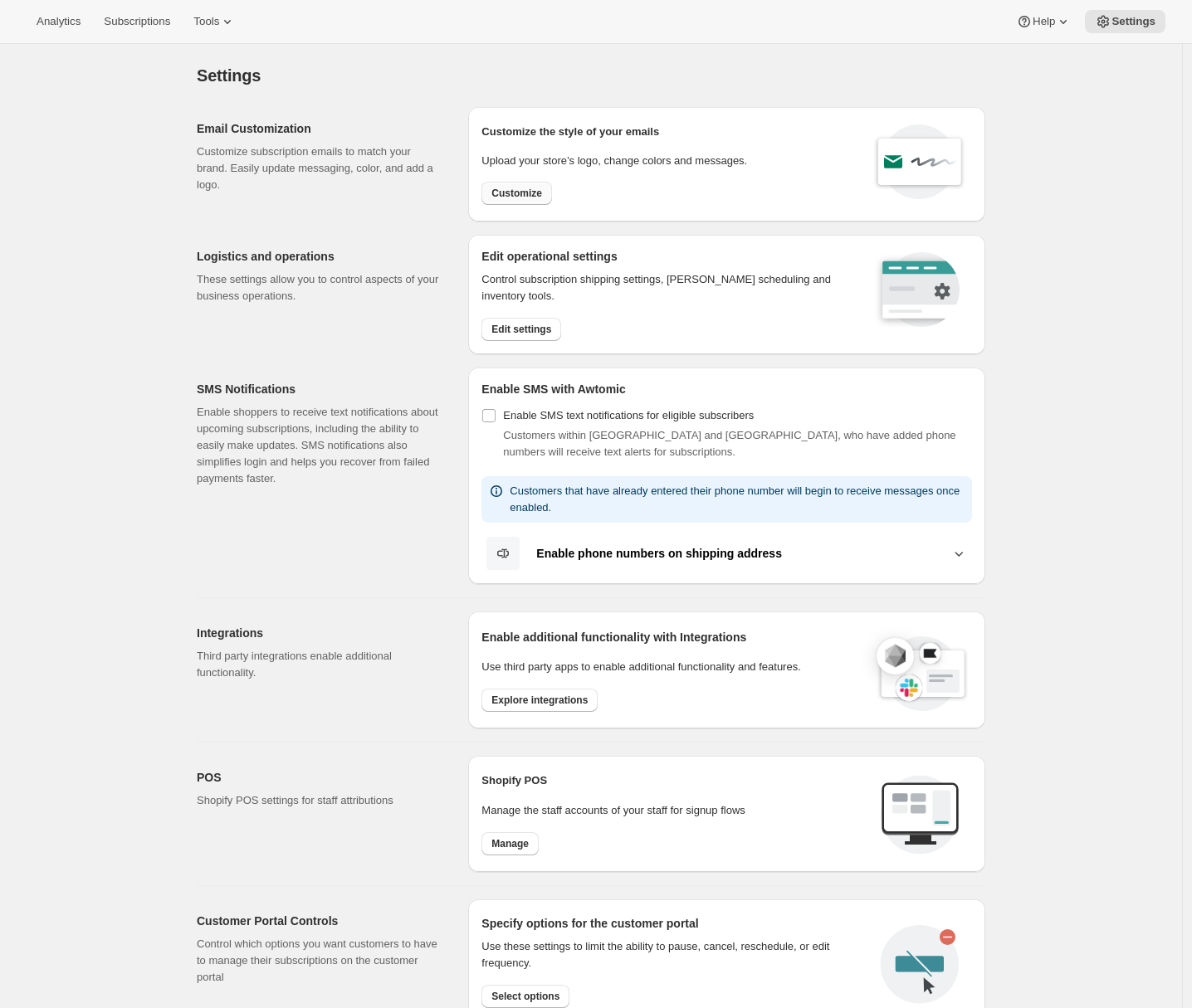
click at [534, 192] on span "Customize" at bounding box center [517, 193] width 51 height 14
select select "subscriptionMessage"
select select "5"
select select "15"
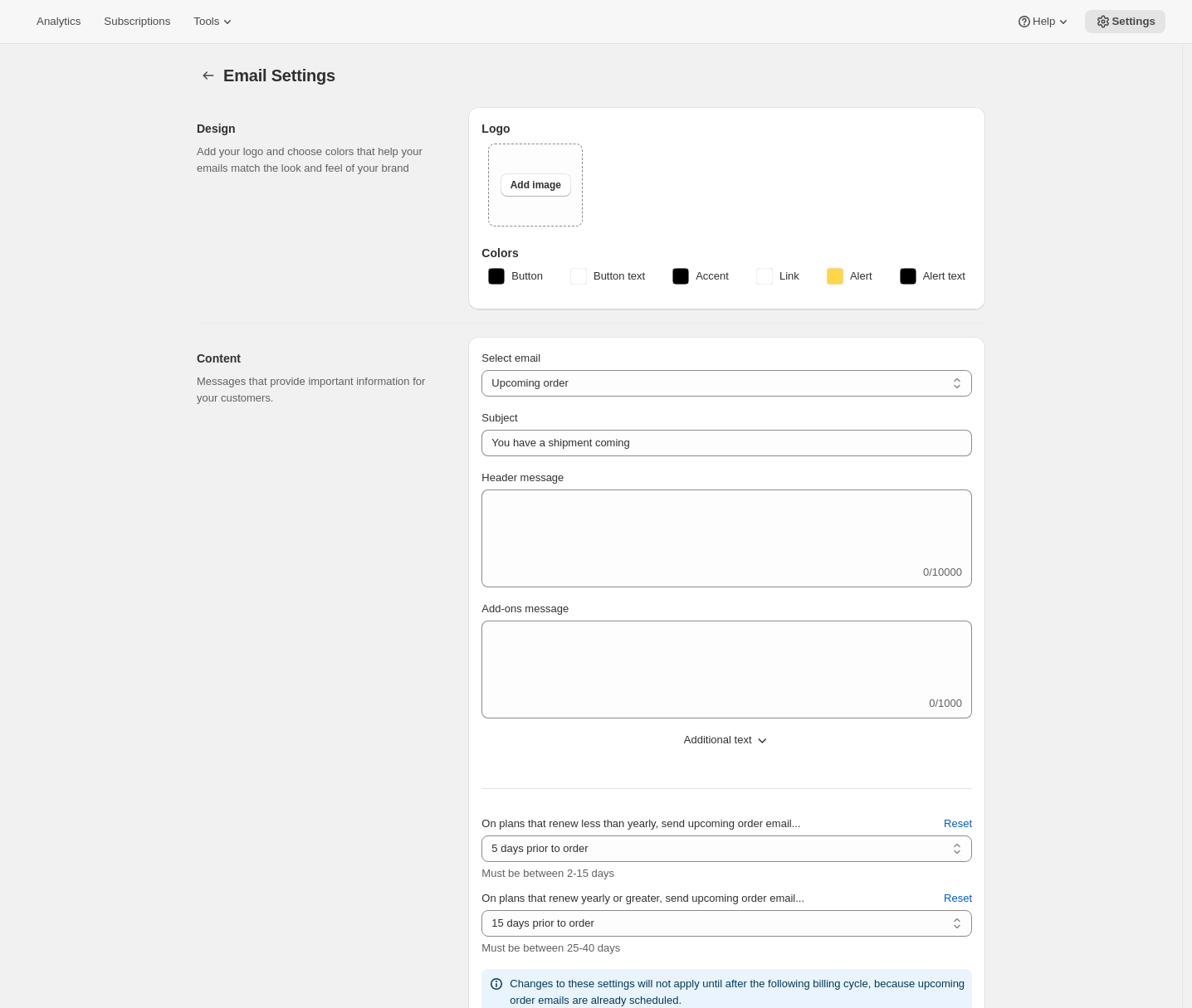
type input "GoCoffeeGo"
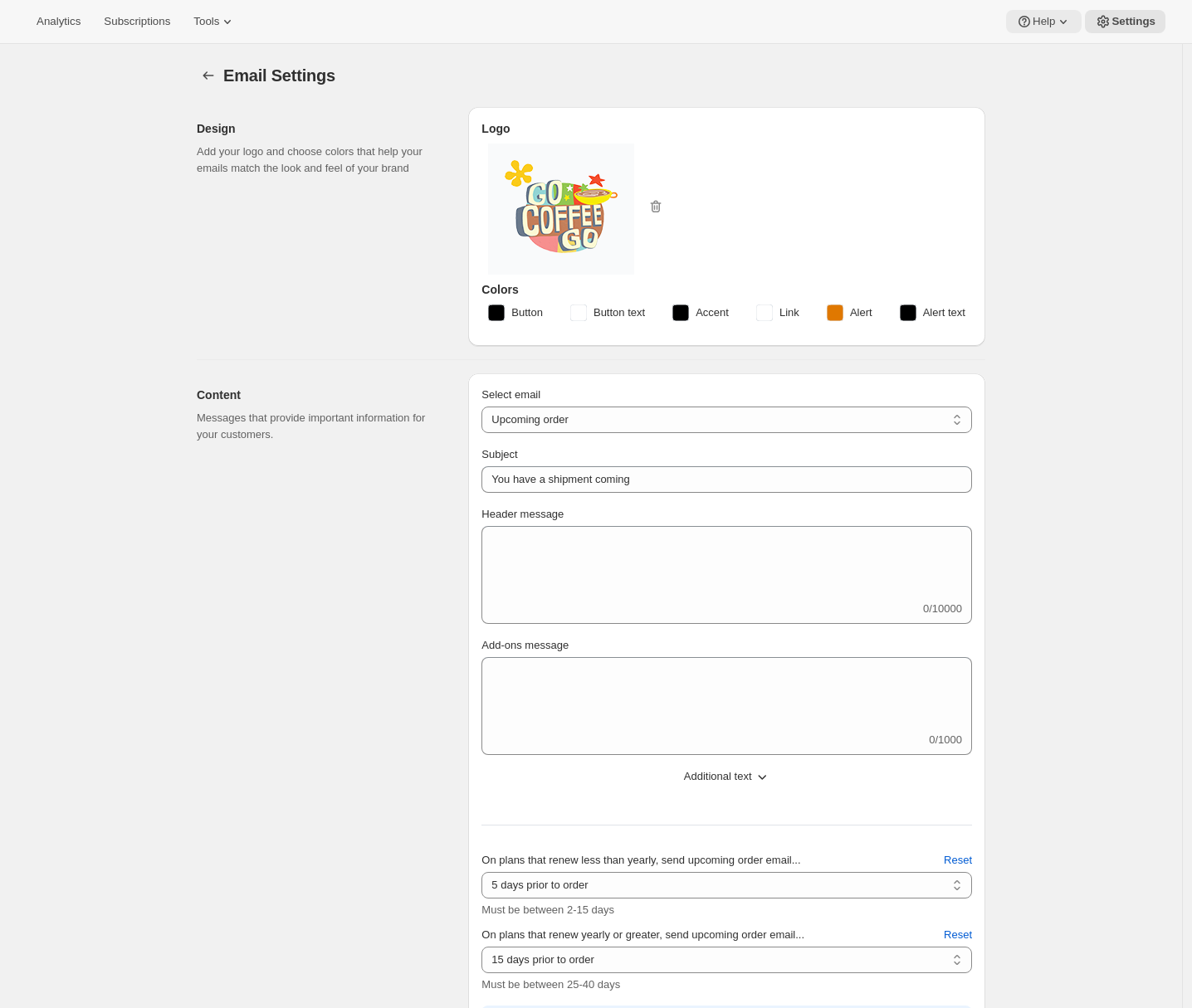
click at [1037, 22] on span "Help" at bounding box center [1044, 22] width 22 height 14
click at [1027, 51] on span "Setup guide" at bounding box center [1041, 56] width 57 height 13
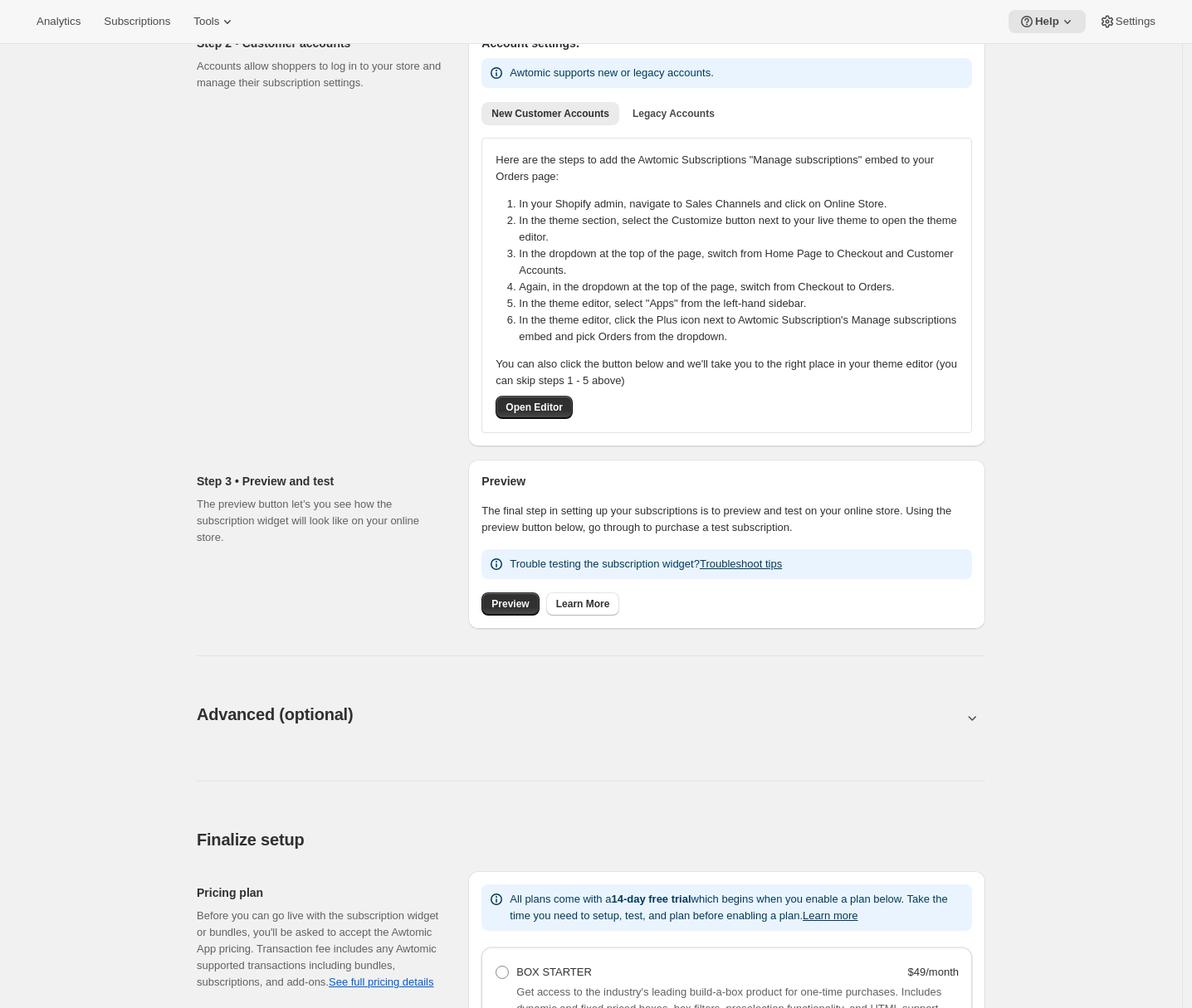
scroll to position [152, 0]
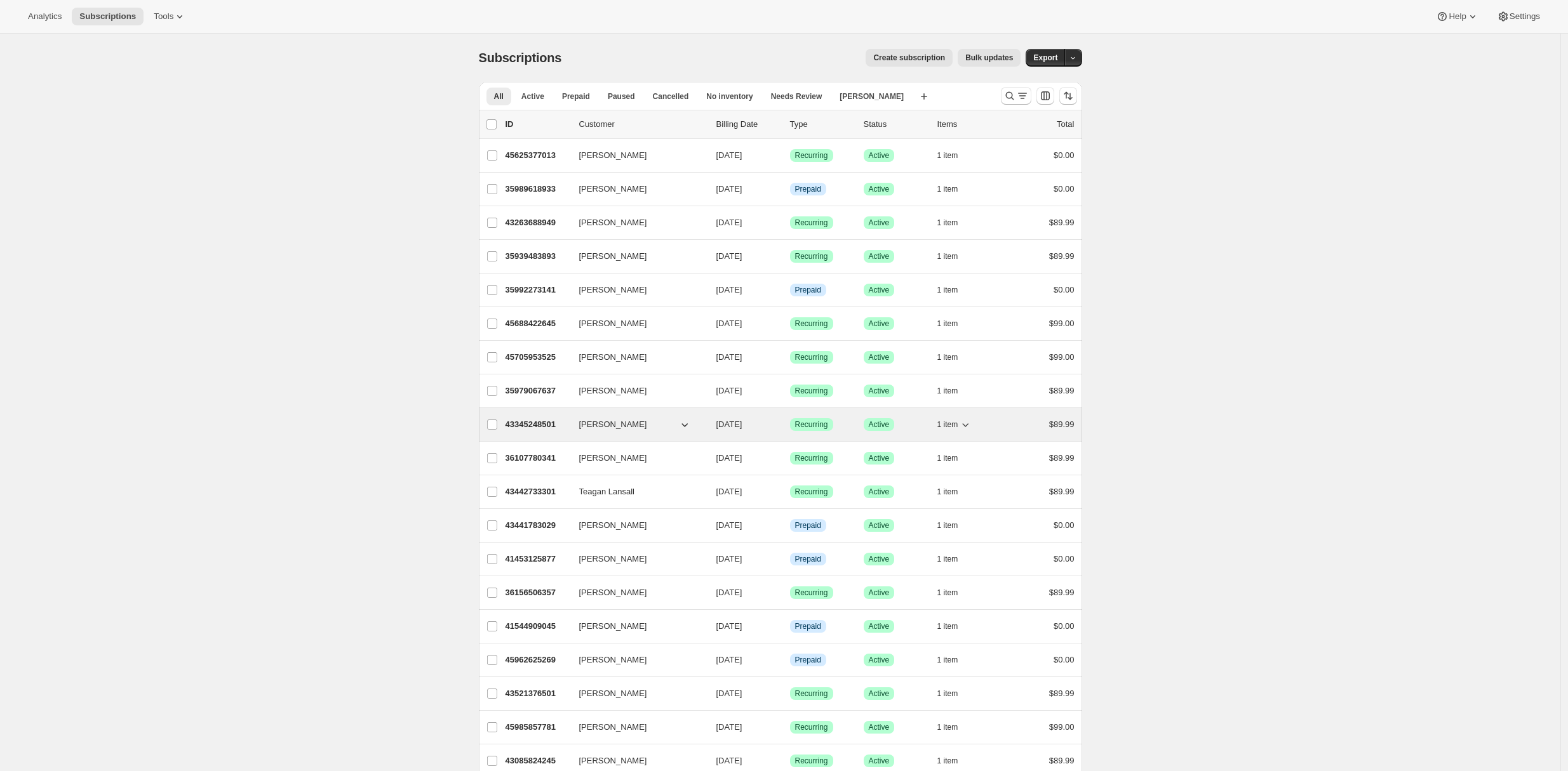
click at [520, 419] on p "43345248501" at bounding box center [538, 425] width 64 height 13
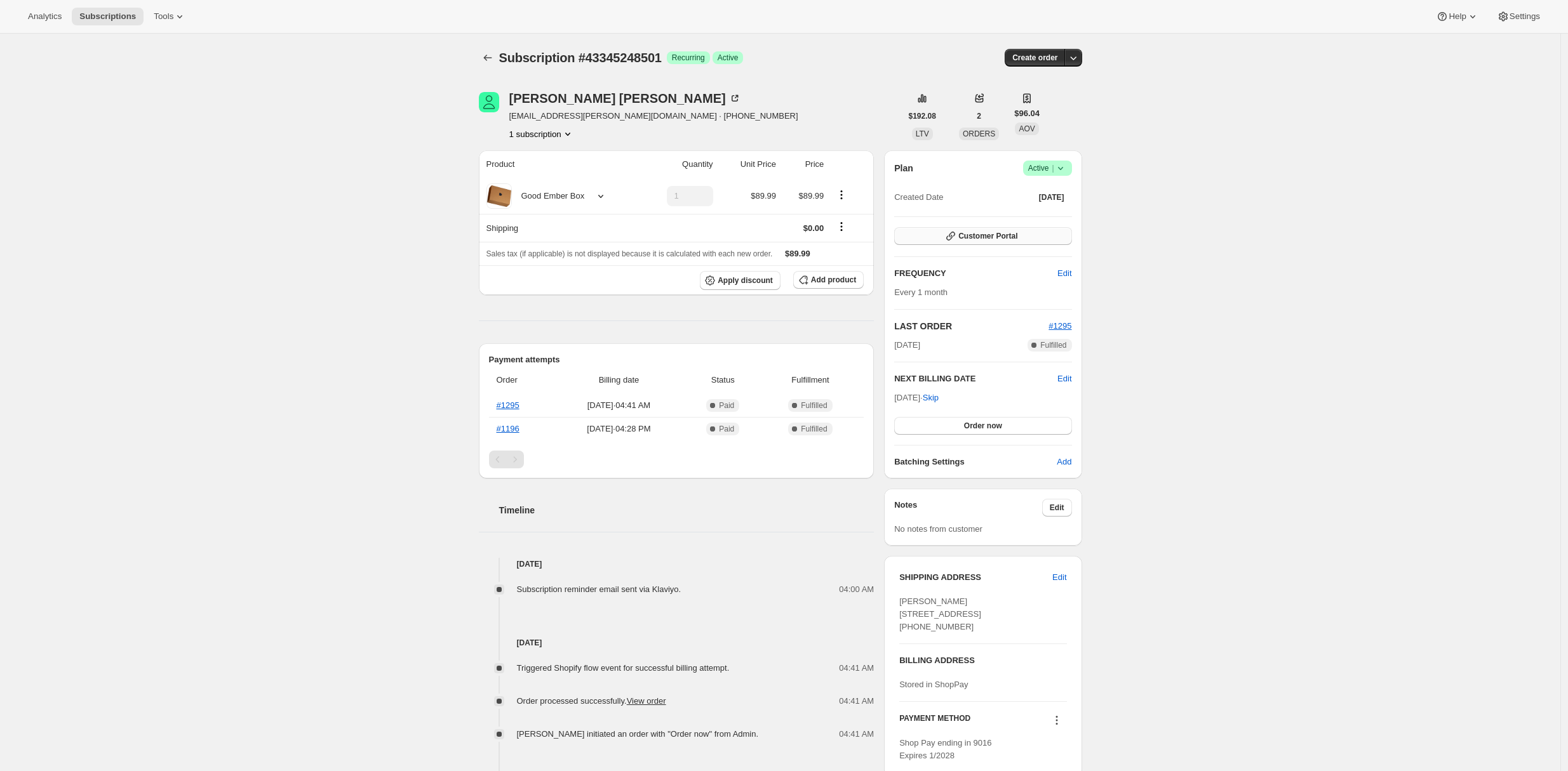
click at [1002, 241] on span "Customer Portal" at bounding box center [987, 236] width 59 height 10
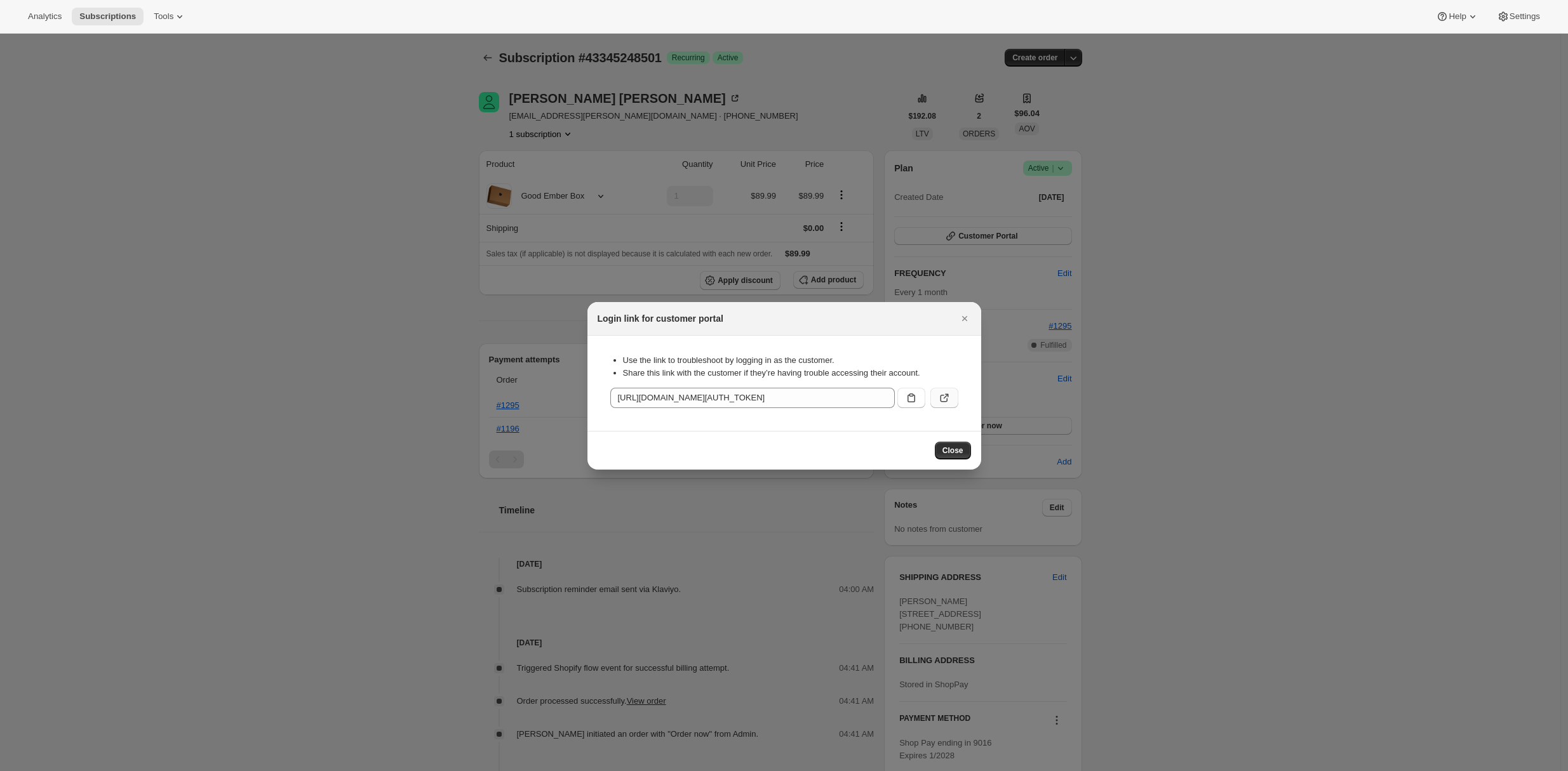
click at [942, 397] on icon ":rc0:" at bounding box center [944, 398] width 13 height 13
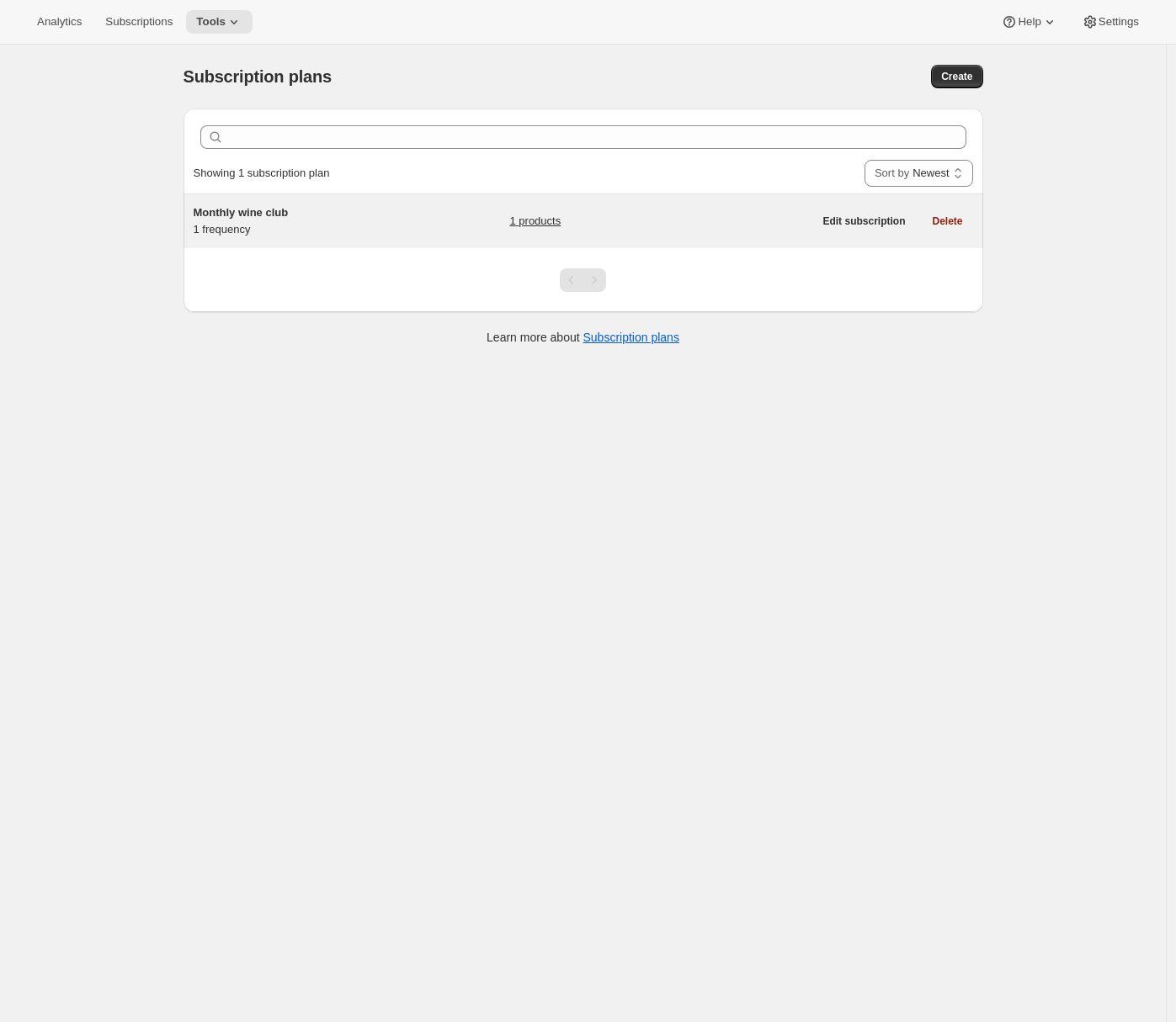
click at [354, 220] on h5 "Monthly wine club" at bounding box center [299, 213] width 211 height 17
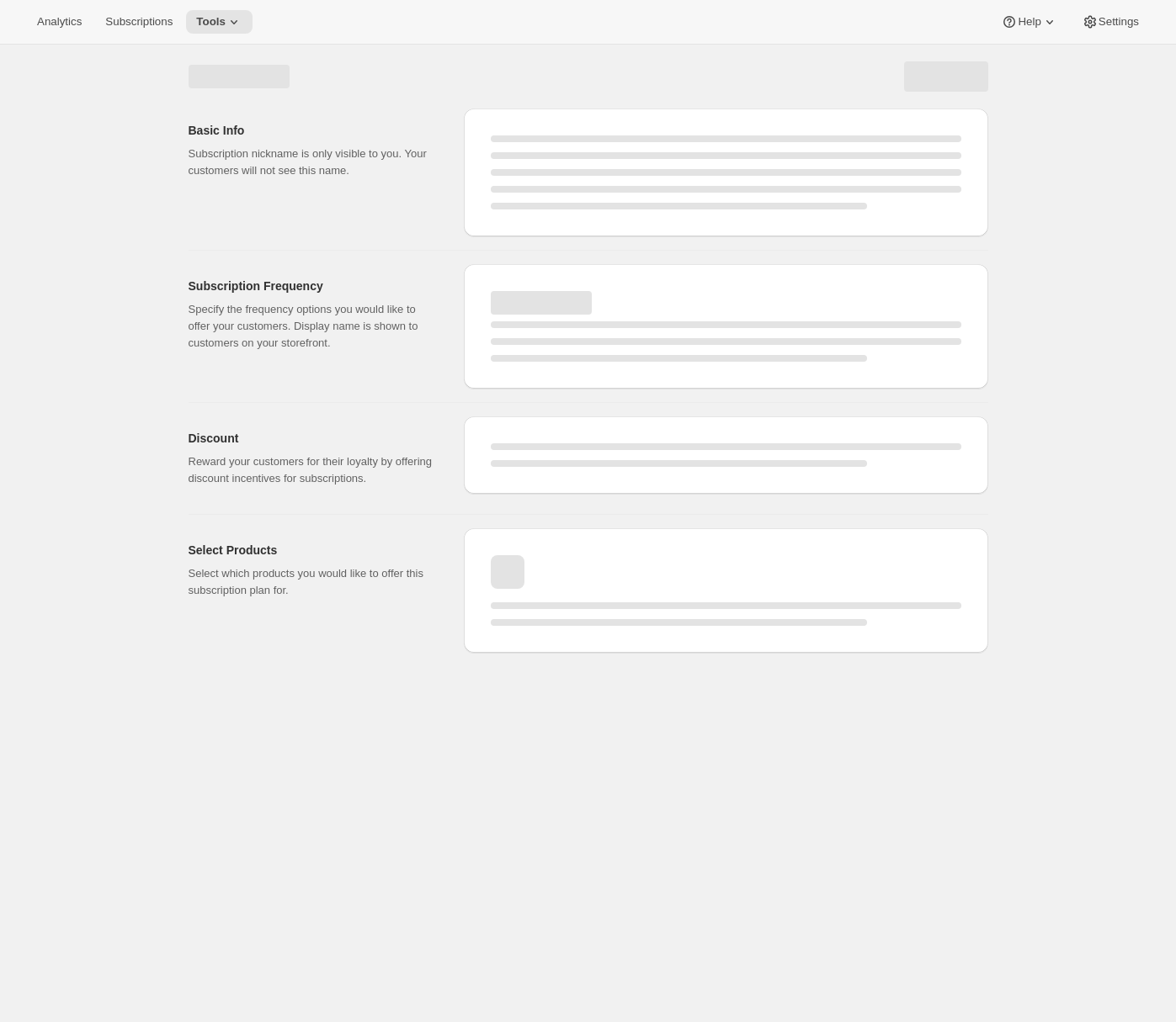
select select "WEEK"
select select "MONTH"
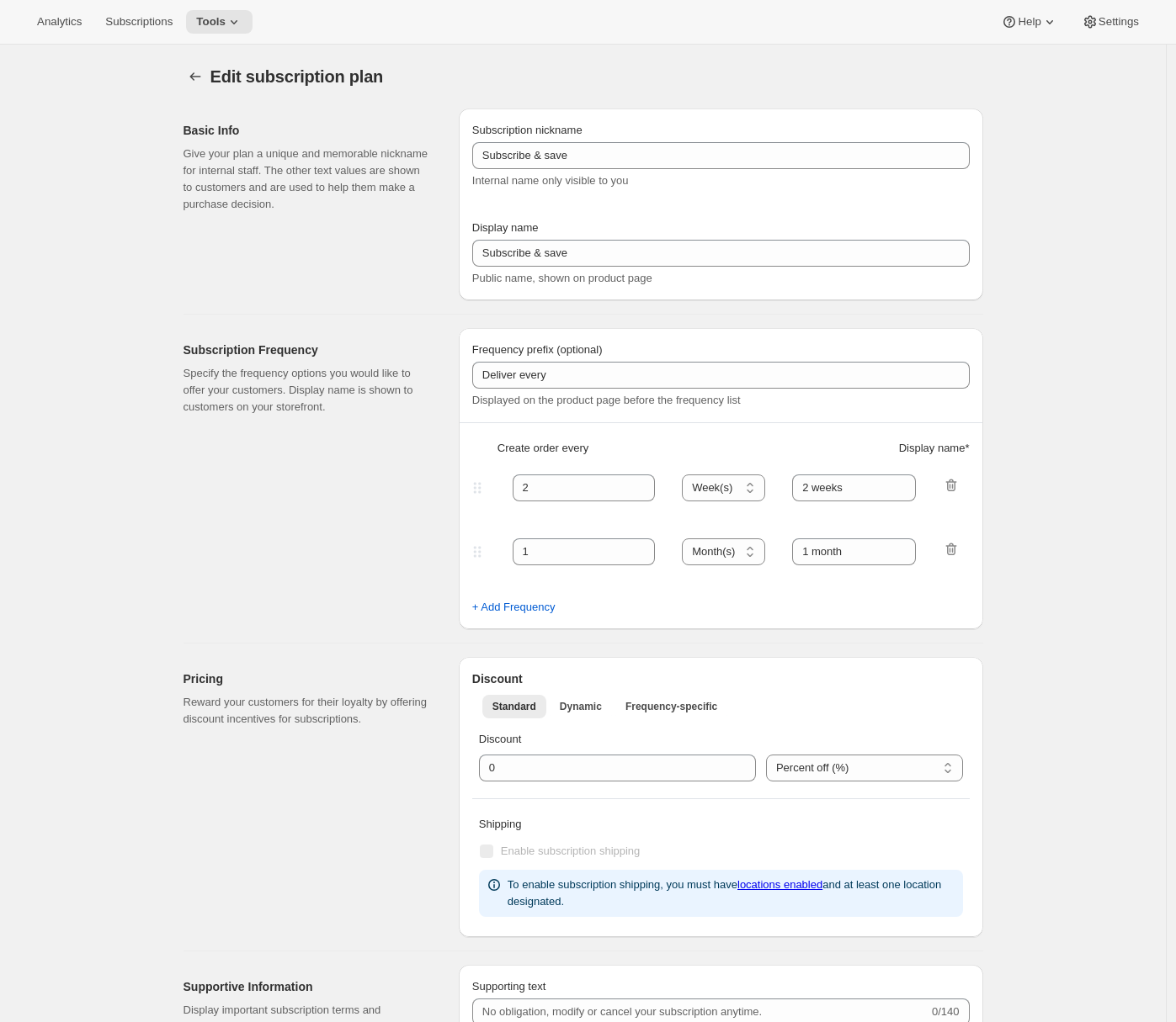
type input "Monthly wine club"
type input "1"
select select "MONTH"
type input "Monthly wine club"
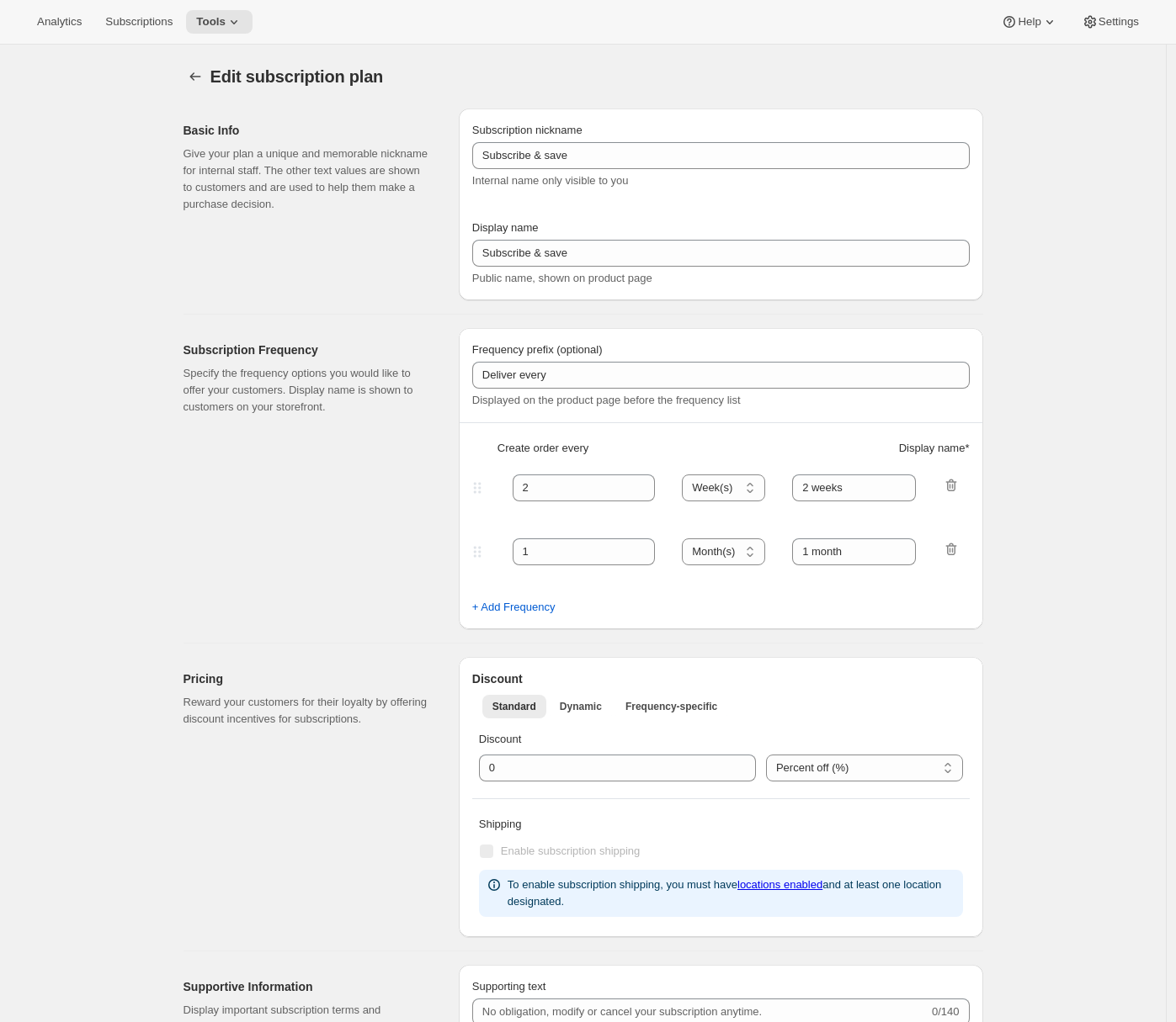
type input "You can pause, cancel and reactivate your subscription anytime"
checkbox input "true"
select select "MONTHDAY"
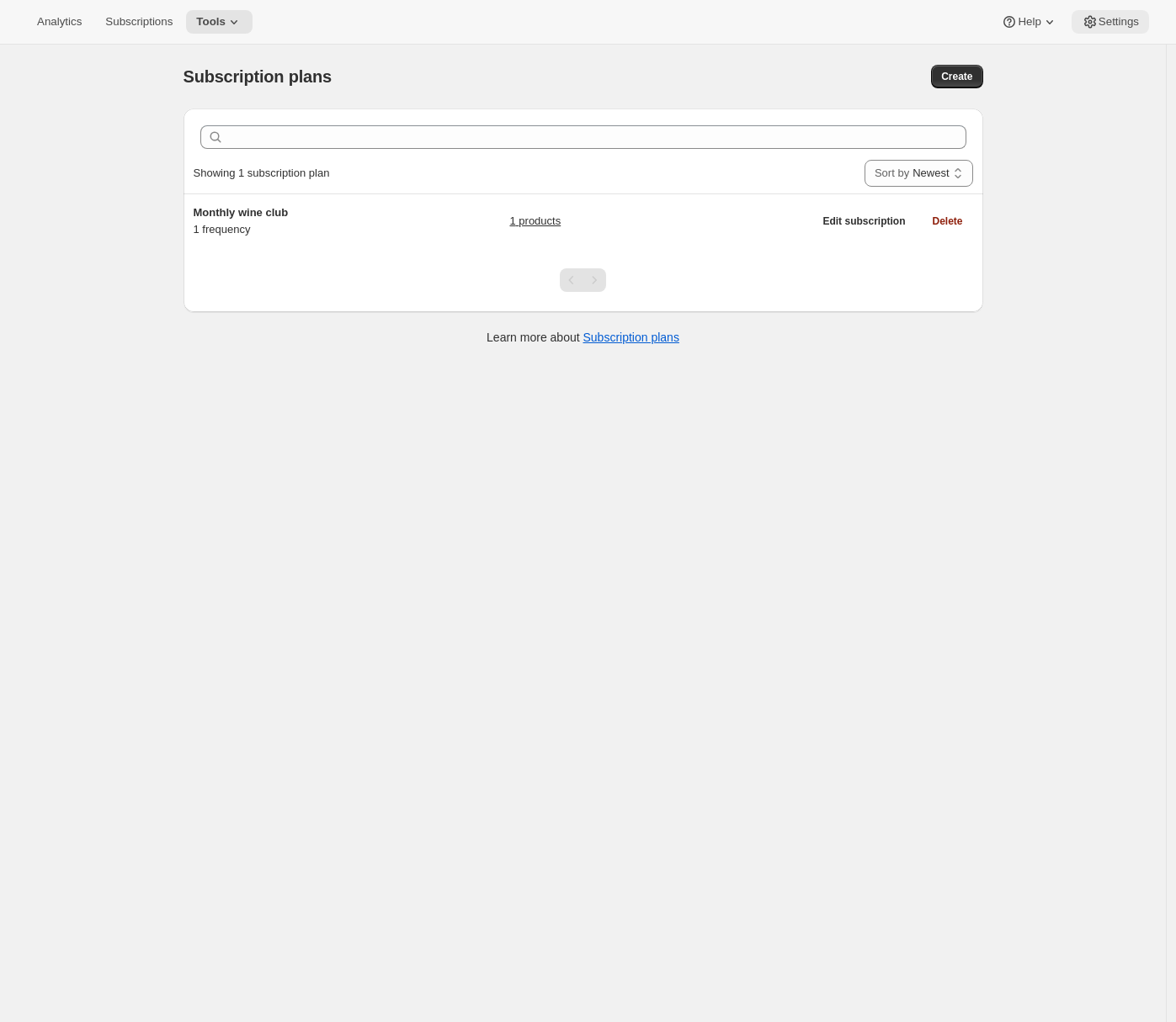
click at [1126, 18] on span "Settings" at bounding box center [1118, 22] width 41 height 14
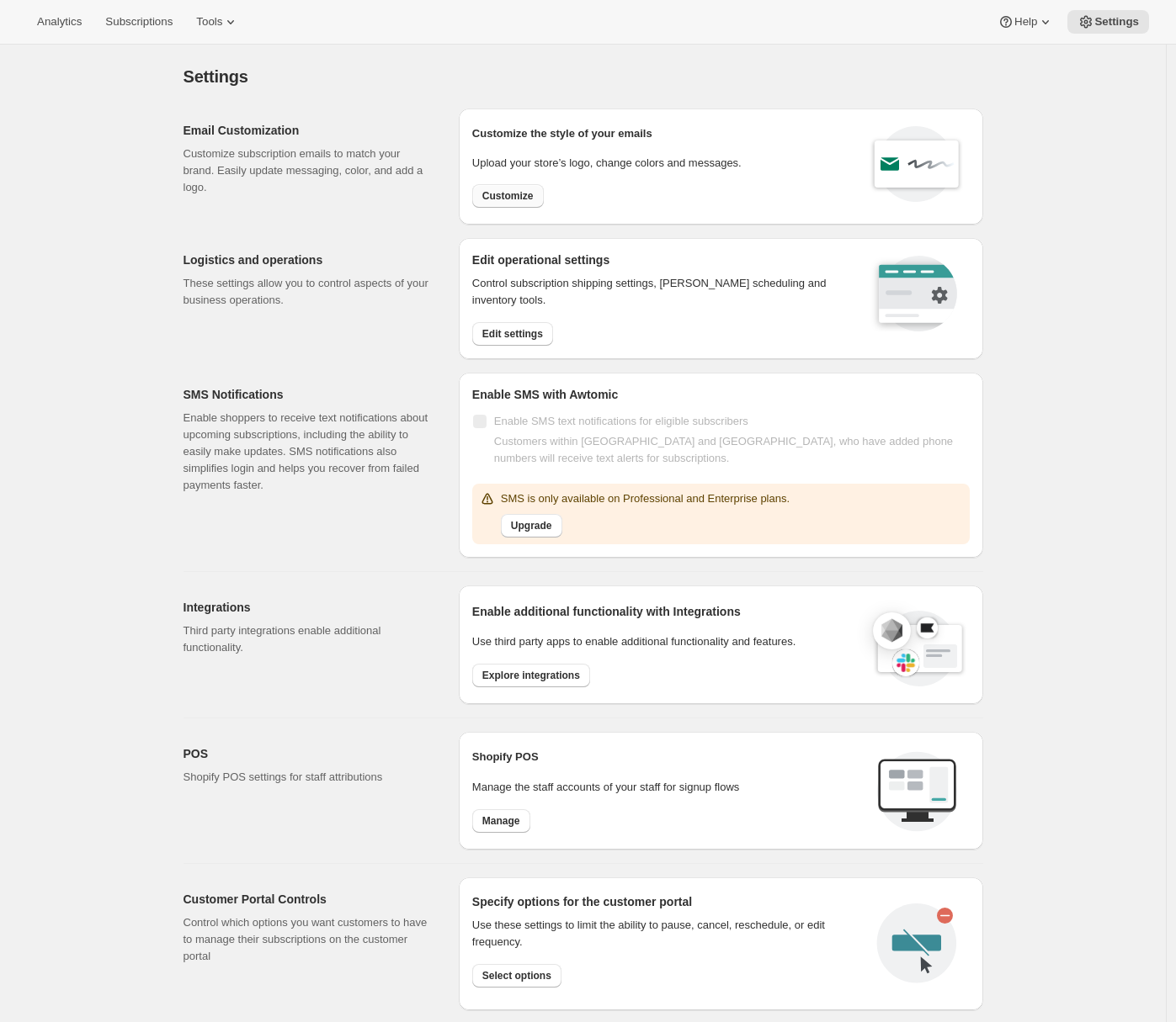
click at [516, 203] on button "Customize" at bounding box center [507, 196] width 72 height 23
select select "subscriptionMessage"
select select "5"
select select "15"
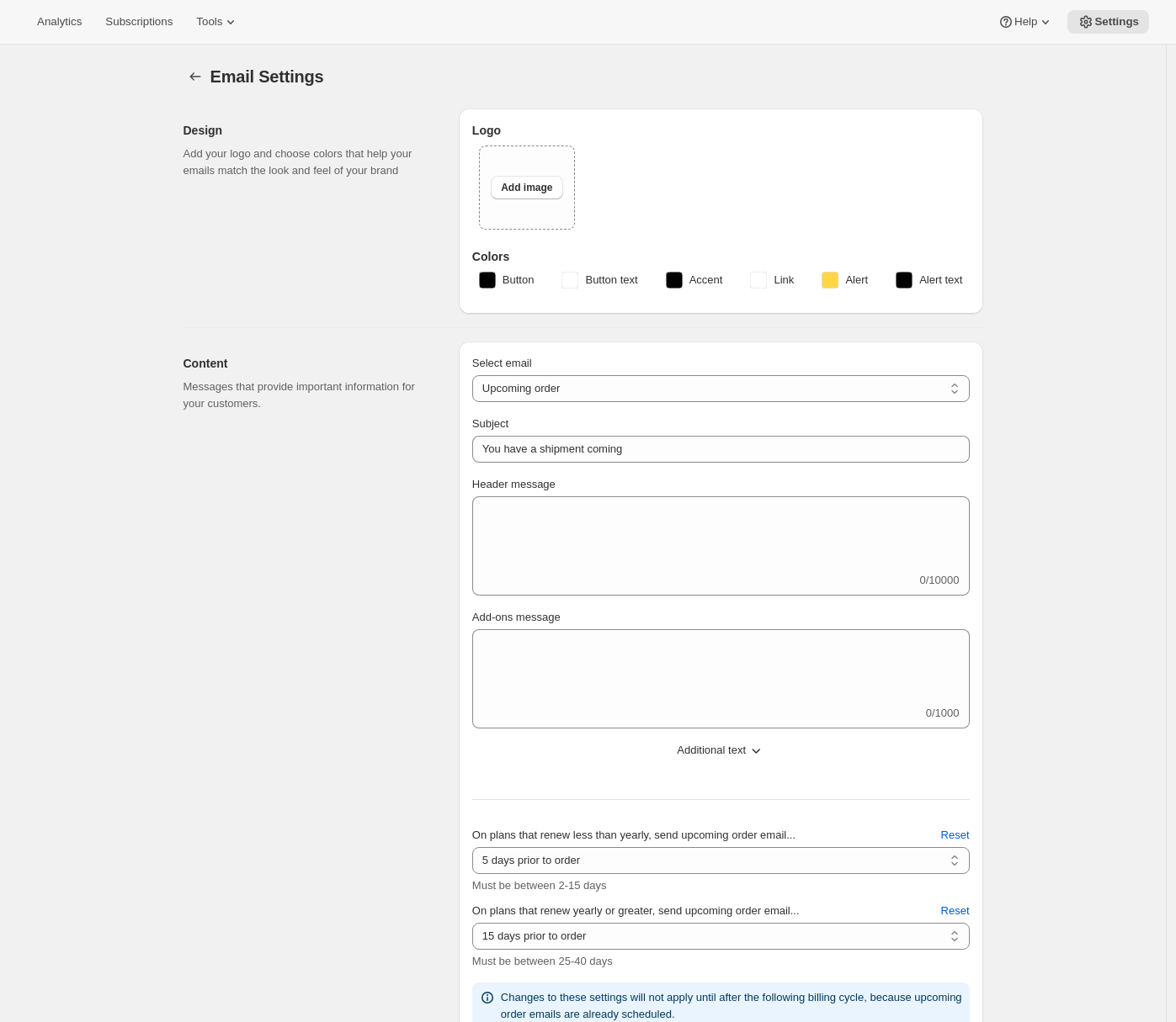
type input "Arrowine & Cheese"
checkbox input "false"
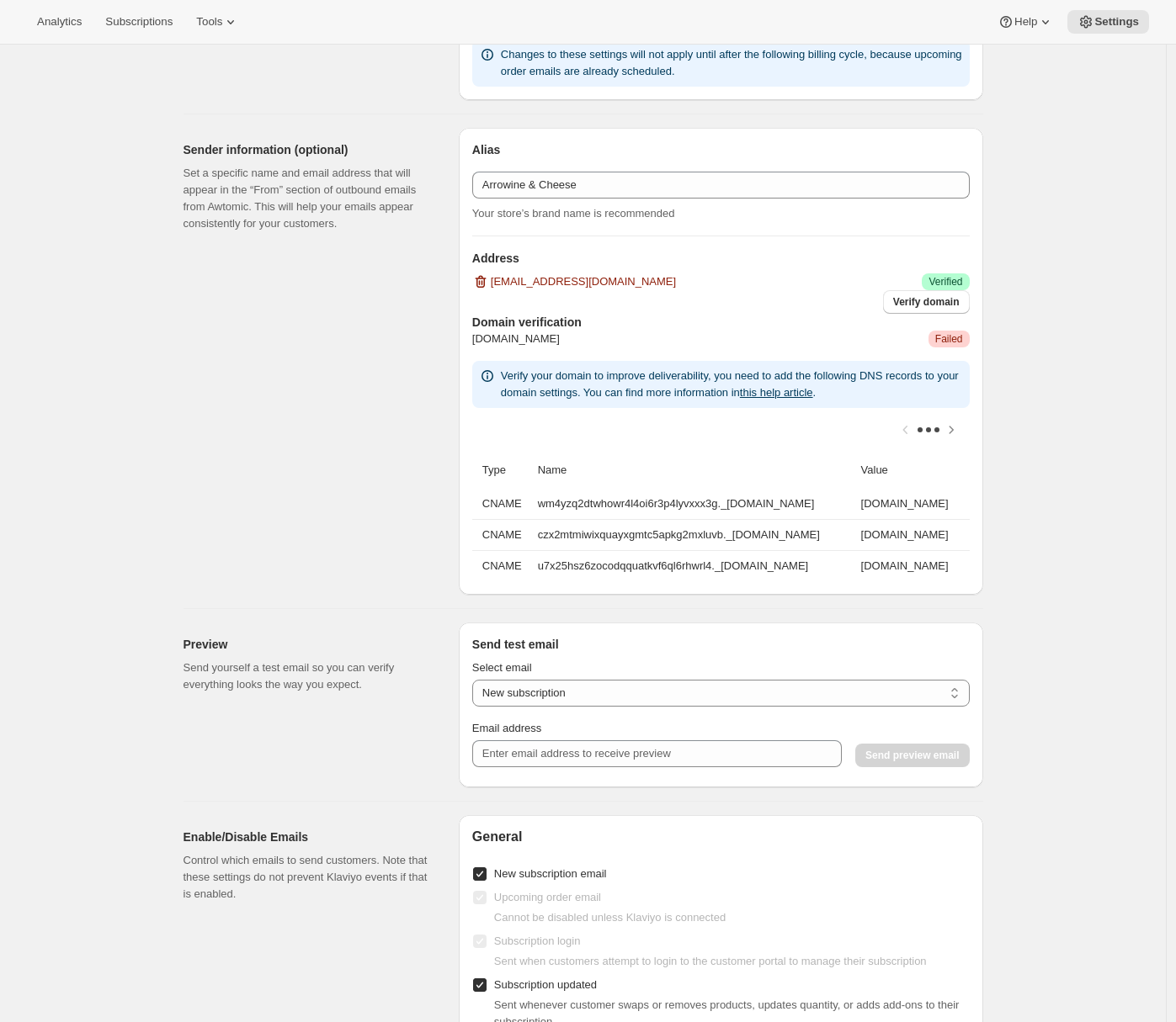
scroll to position [1713, 0]
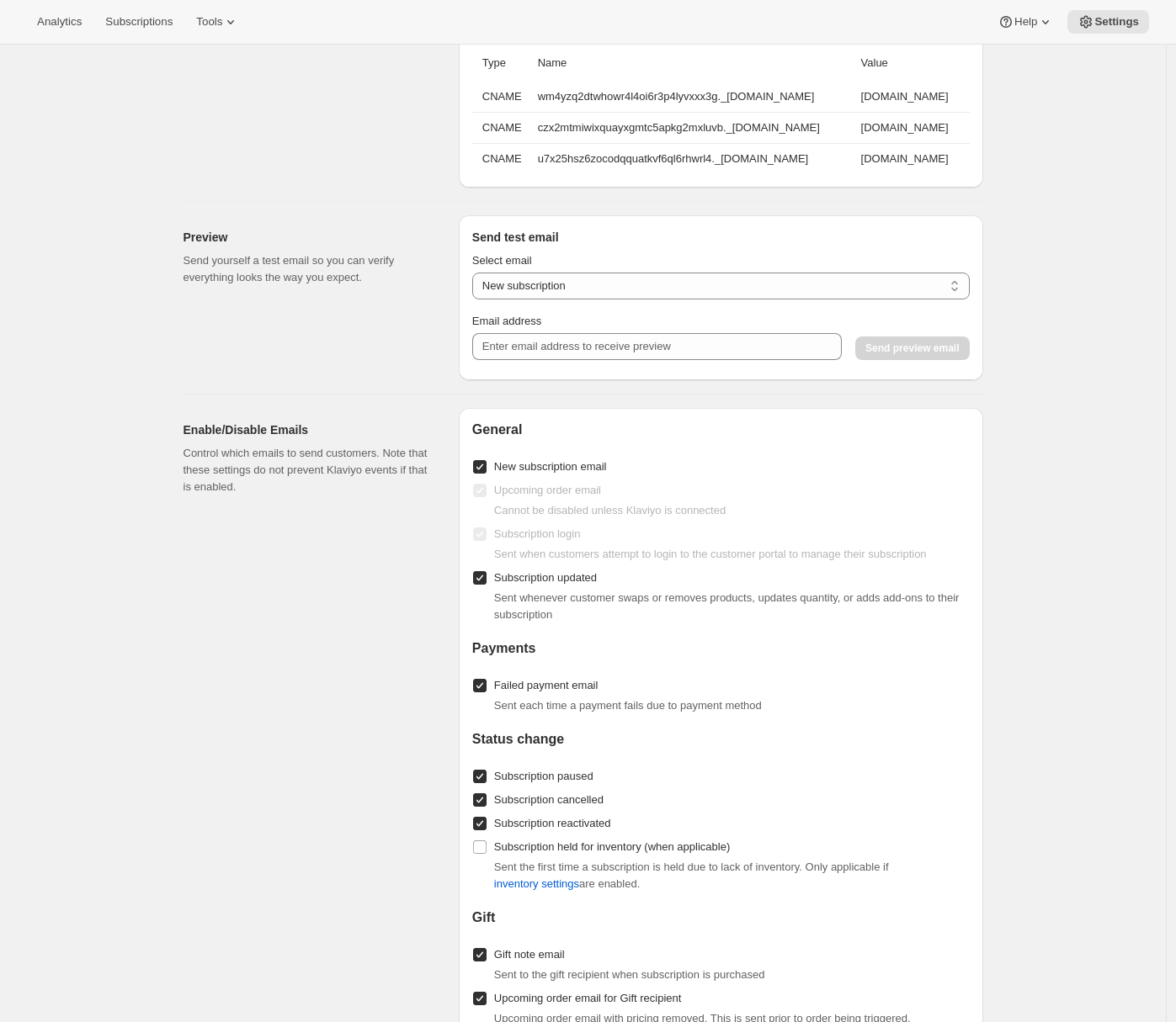
click at [496, 475] on label "New subscription email" at bounding box center [539, 467] width 135 height 23
click at [487, 473] on input "New subscription email" at bounding box center [480, 467] width 14 height 14
checkbox input "false"
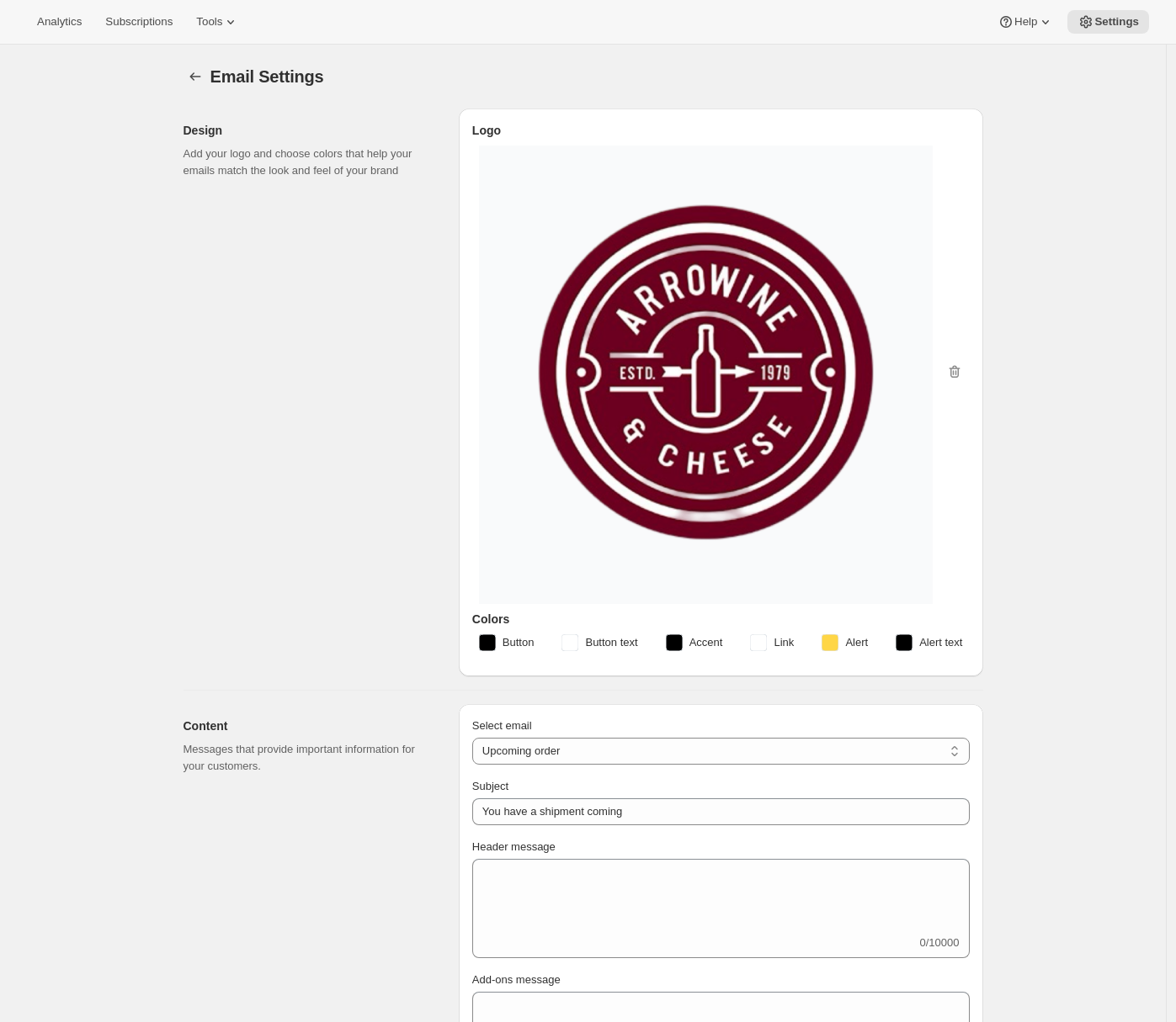
scroll to position [22, 0]
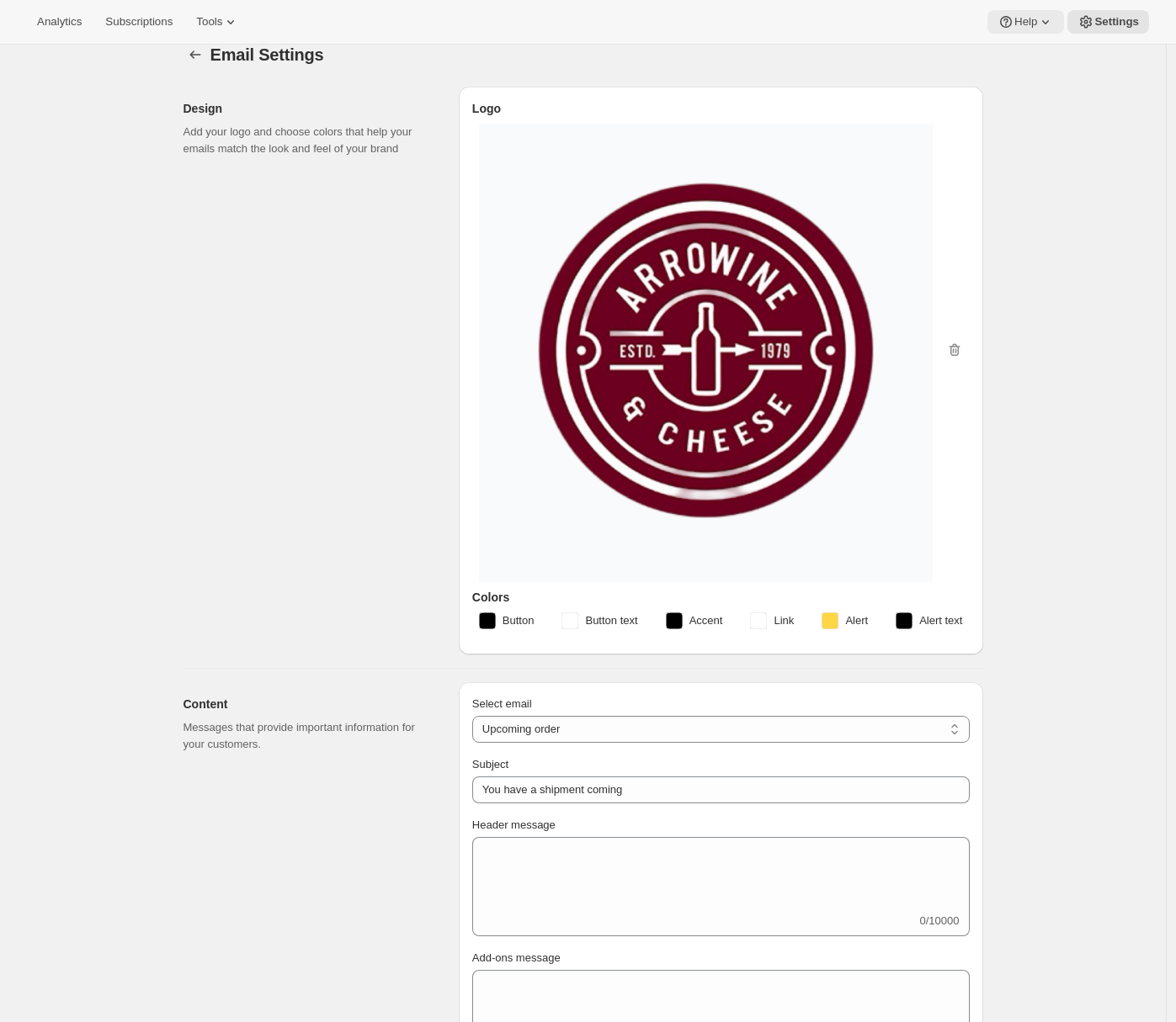
click at [1016, 28] on button "Help" at bounding box center [1025, 22] width 77 height 23
click at [1007, 46] on button "Setup guide" at bounding box center [1022, 56] width 68 height 27
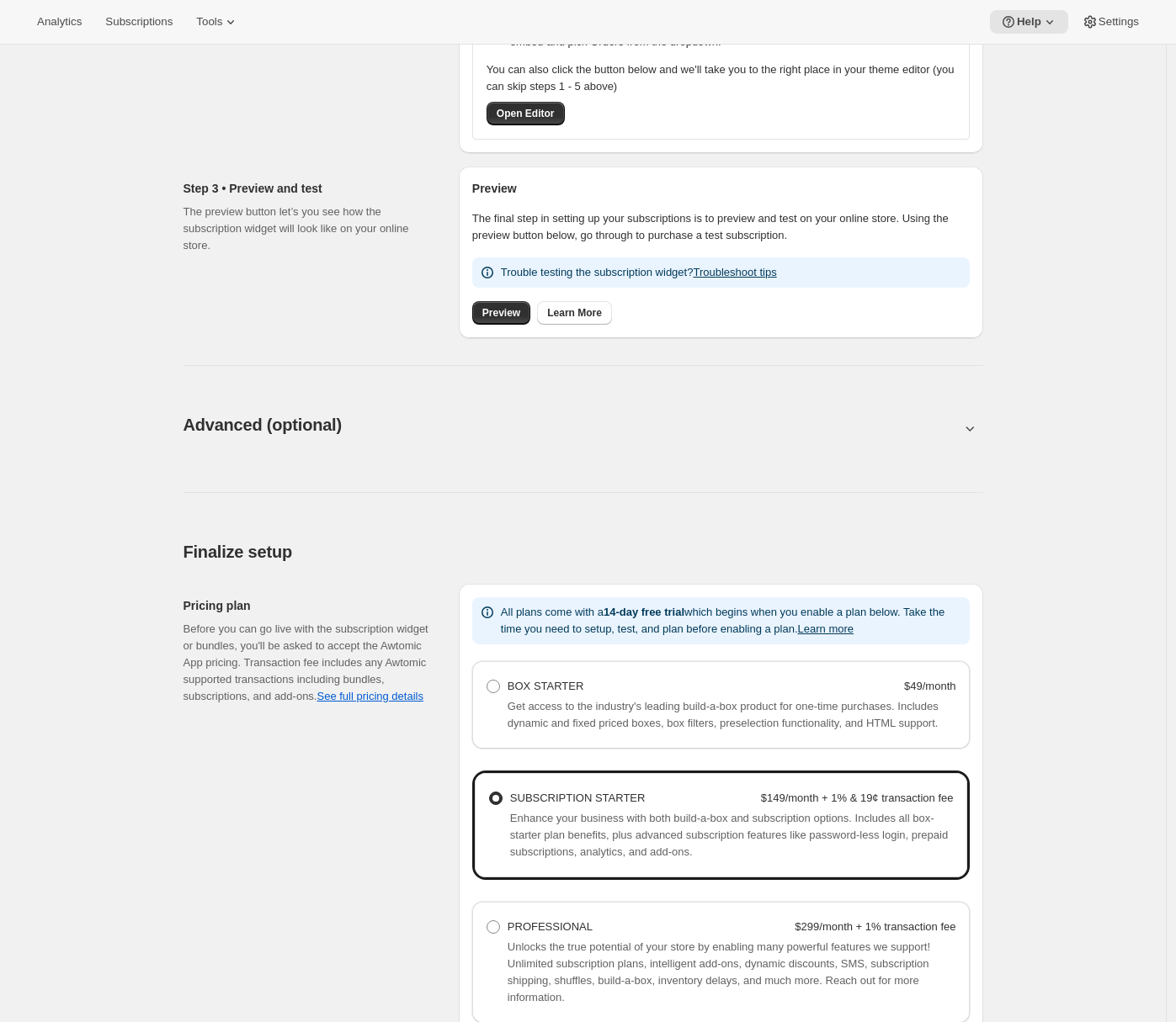
scroll to position [841, 0]
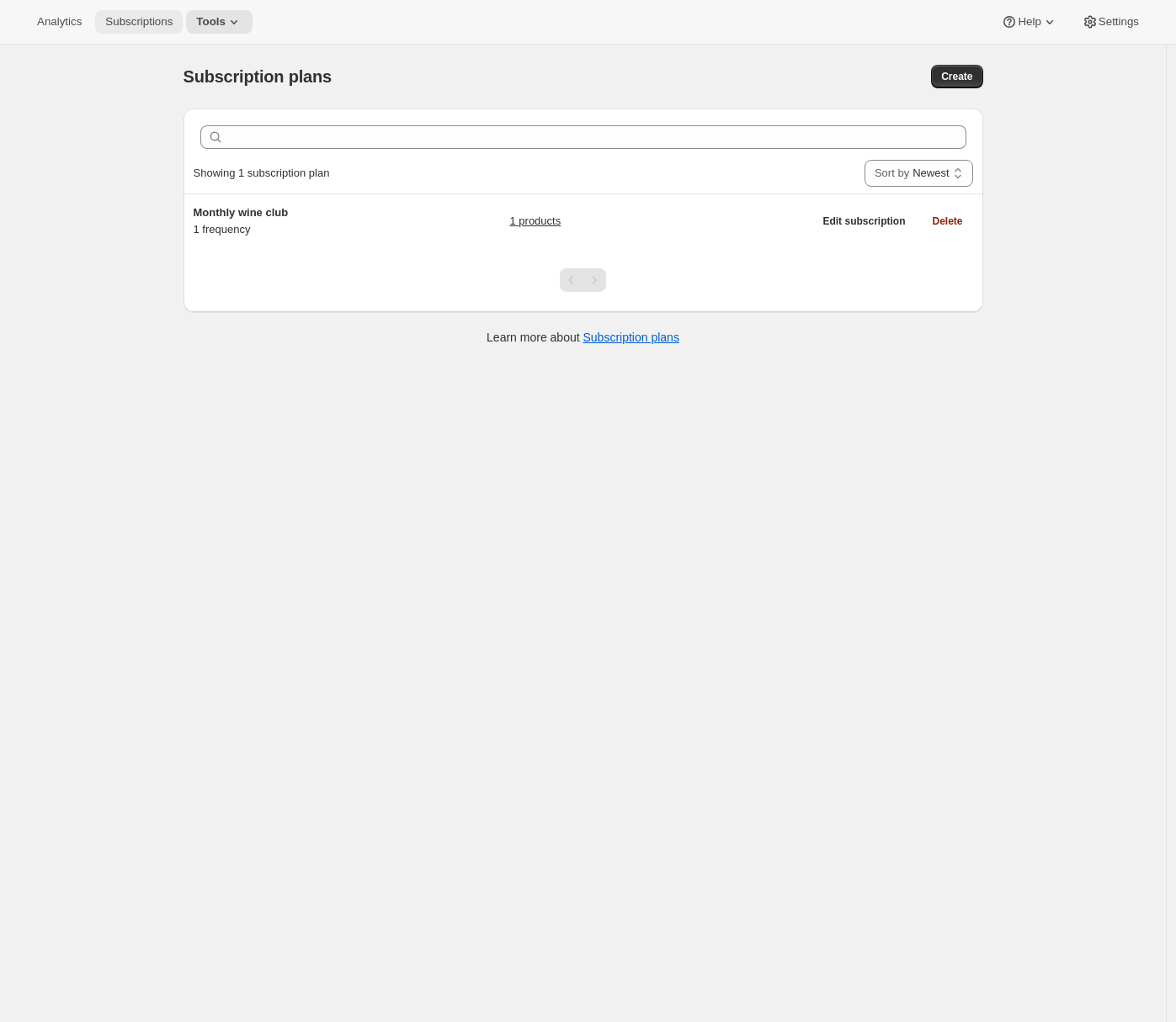
click at [134, 28] on span "Subscriptions" at bounding box center [139, 22] width 67 height 14
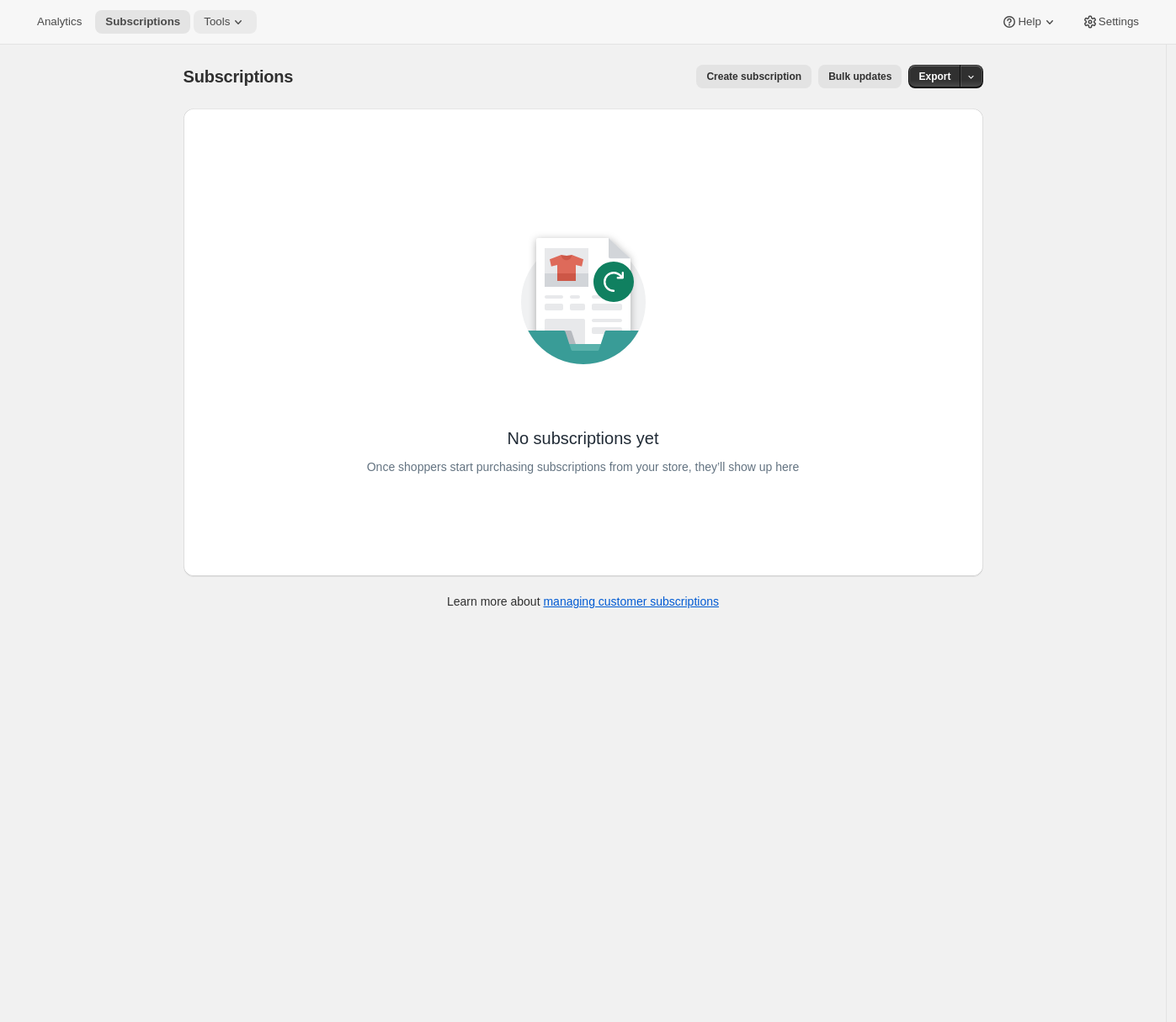
click at [241, 22] on icon at bounding box center [238, 22] width 17 height 17
click at [238, 53] on span "Subscription Plans" at bounding box center [205, 57] width 91 height 13
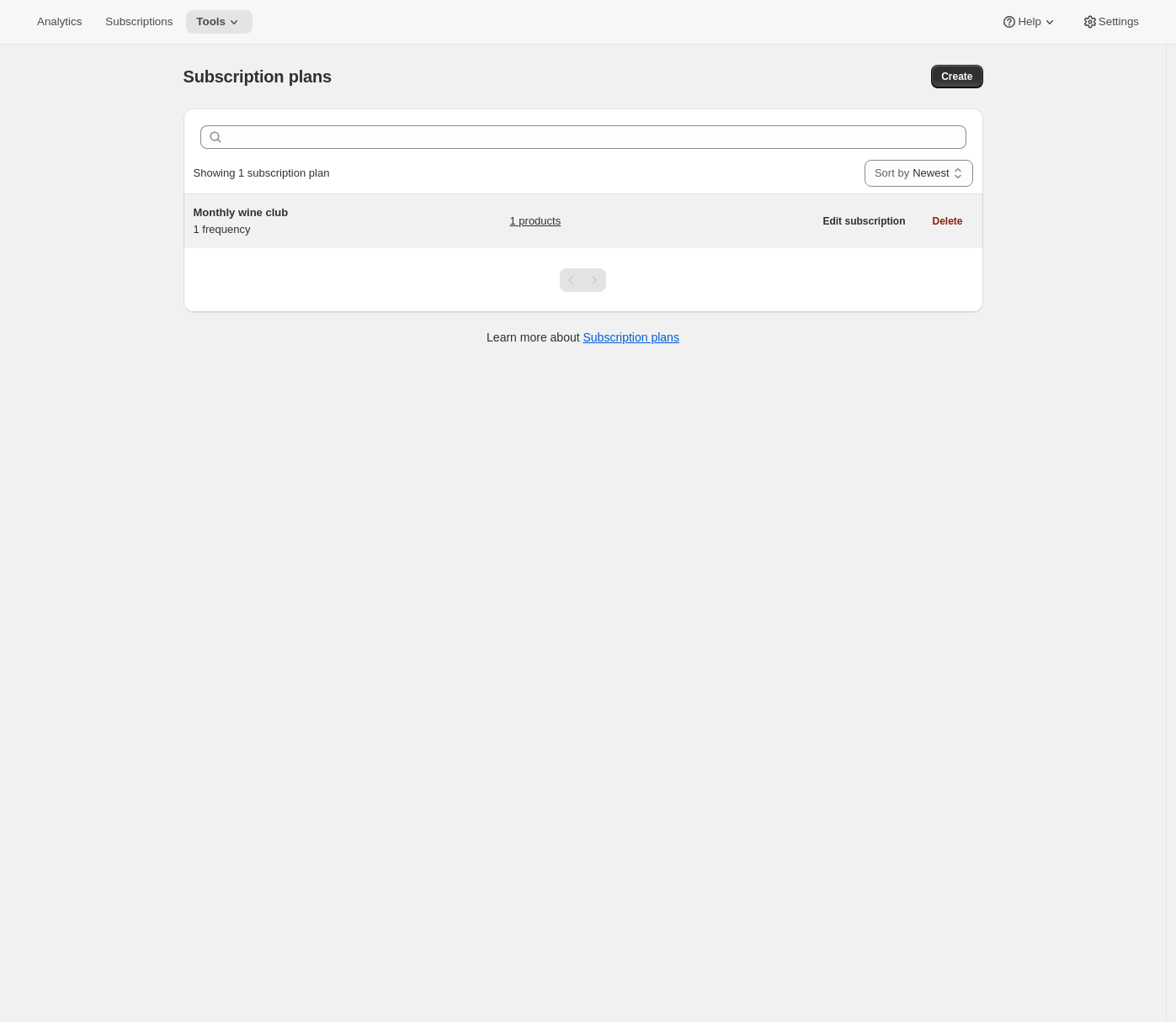
click at [297, 241] on div "Monthly wine club 1 frequency 1 products Edit subscription Delete" at bounding box center [583, 221] width 800 height 53
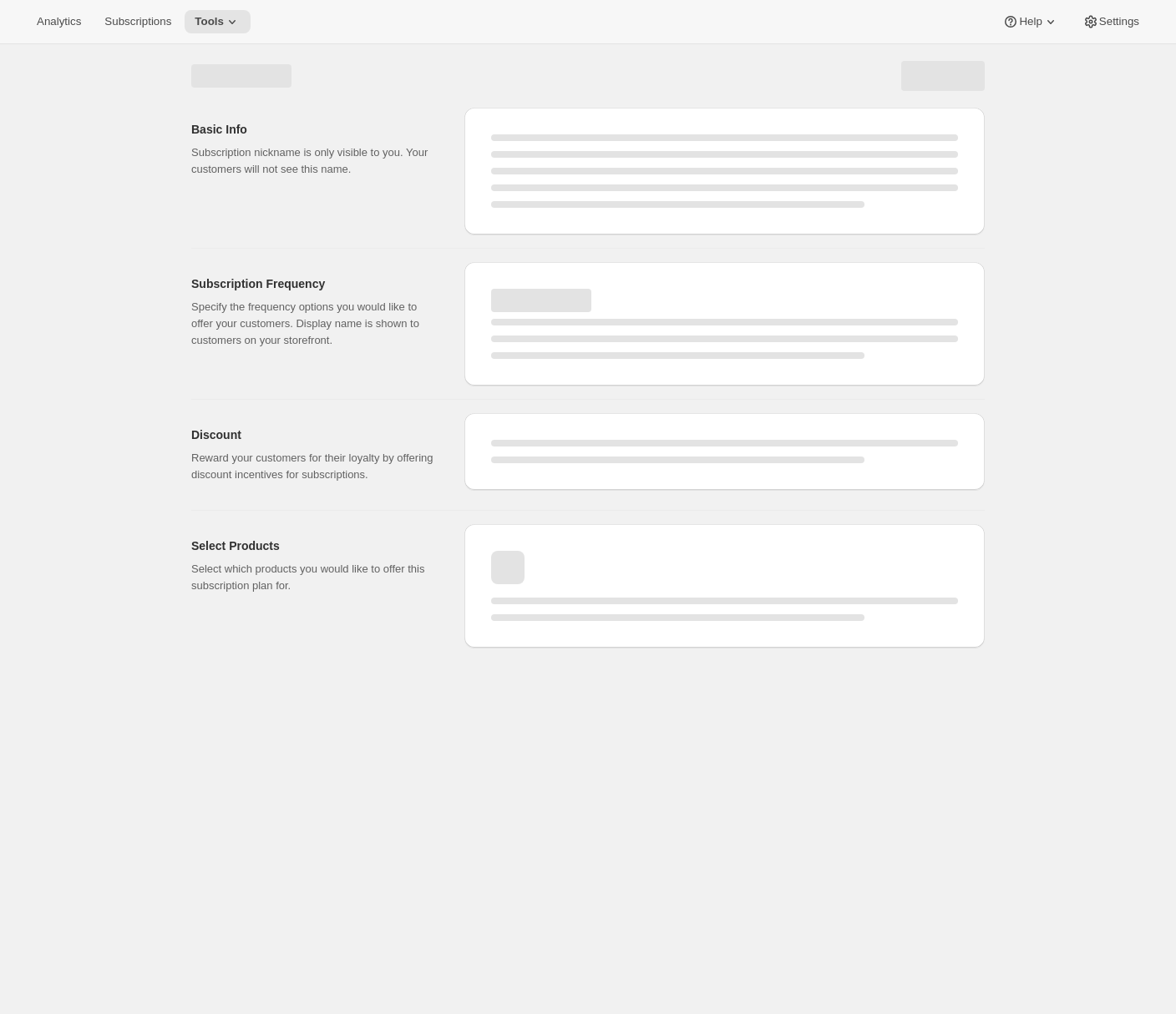
select select "WEEK"
select select "MONTH"
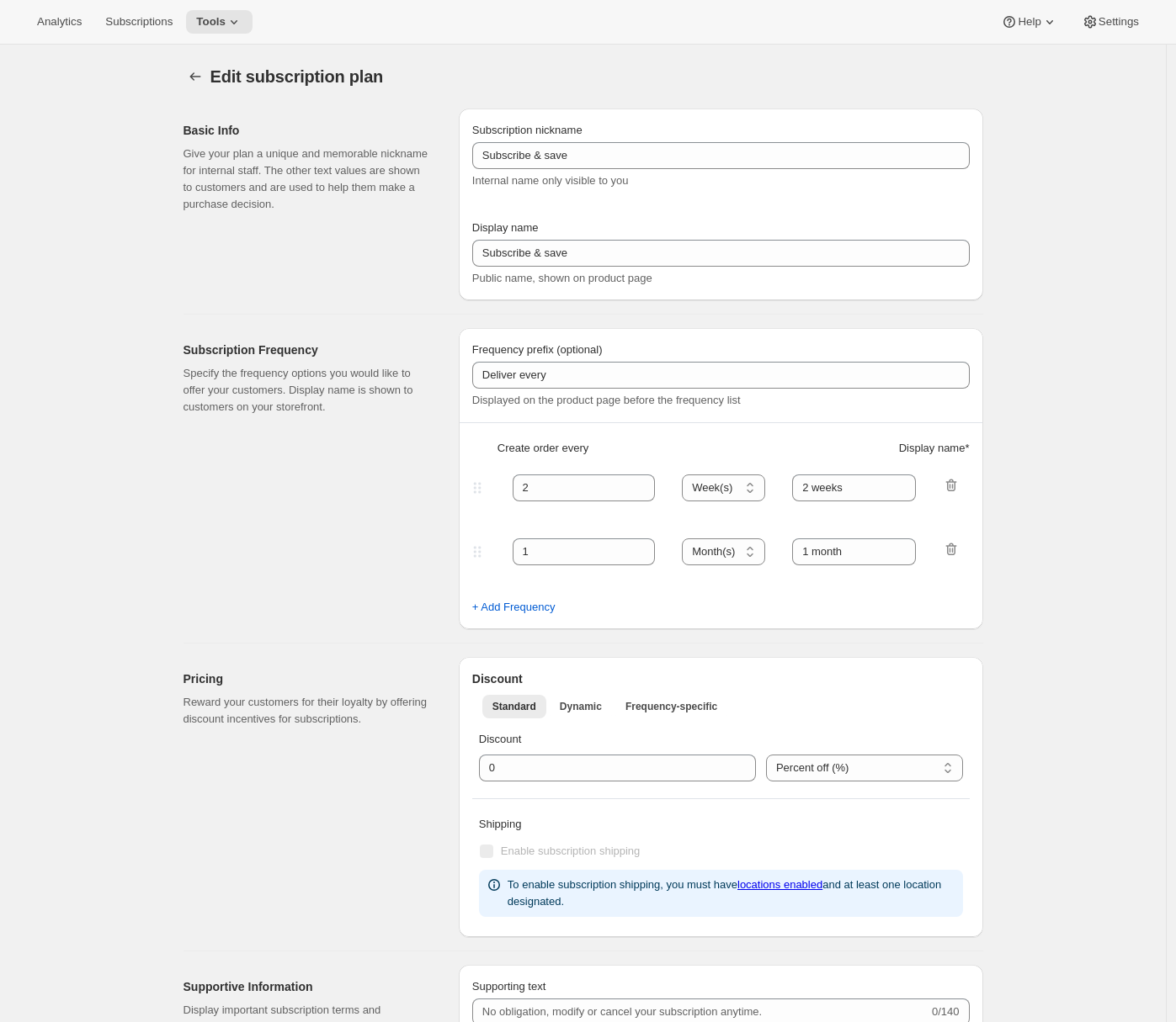
type input "Monthly wine club"
type input "1"
select select "MONTH"
type input "Monthly wine club"
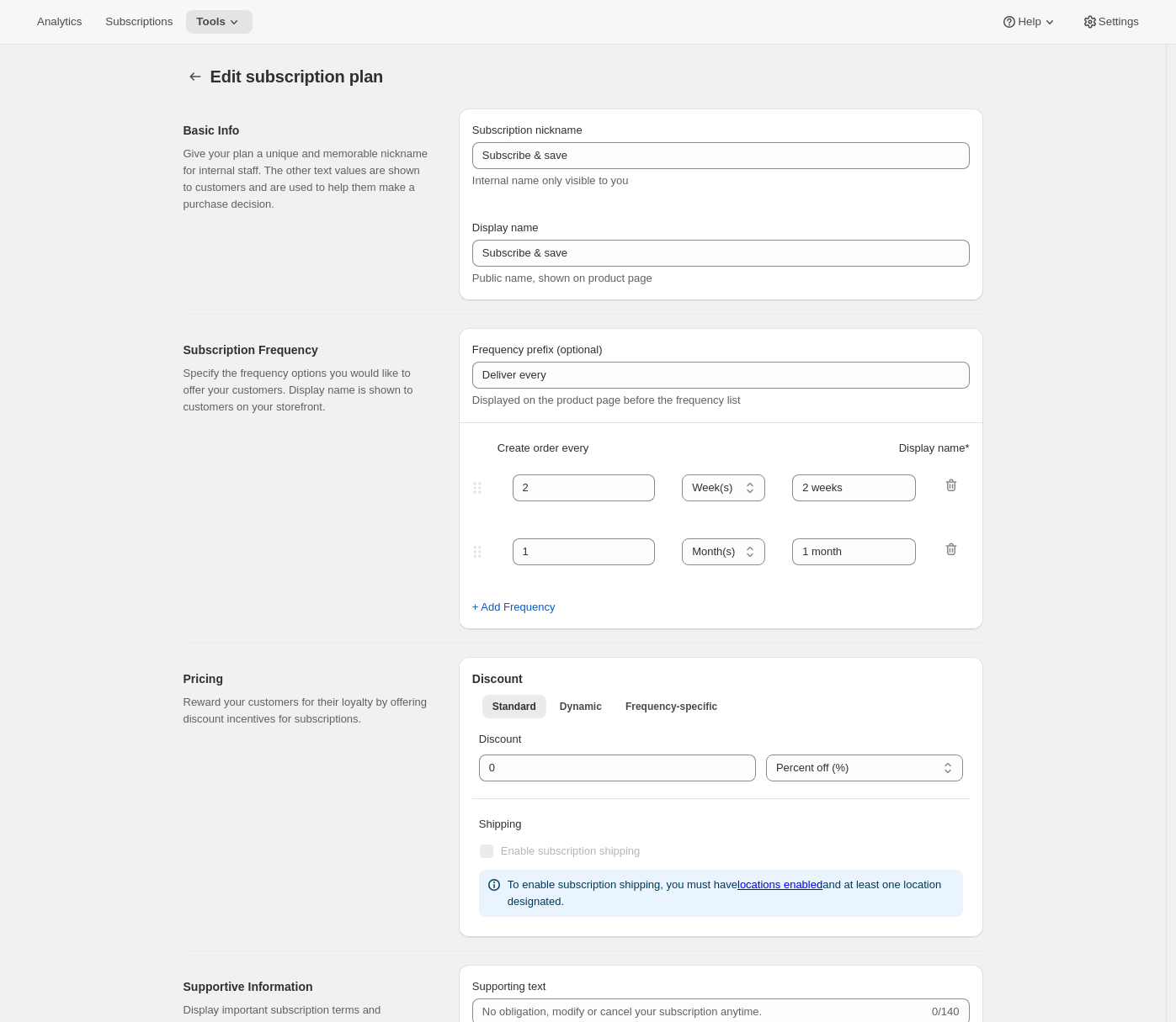
type input "You can pause, cancel and reactivate your subscription anytime"
checkbox input "true"
select select "MONTHDAY"
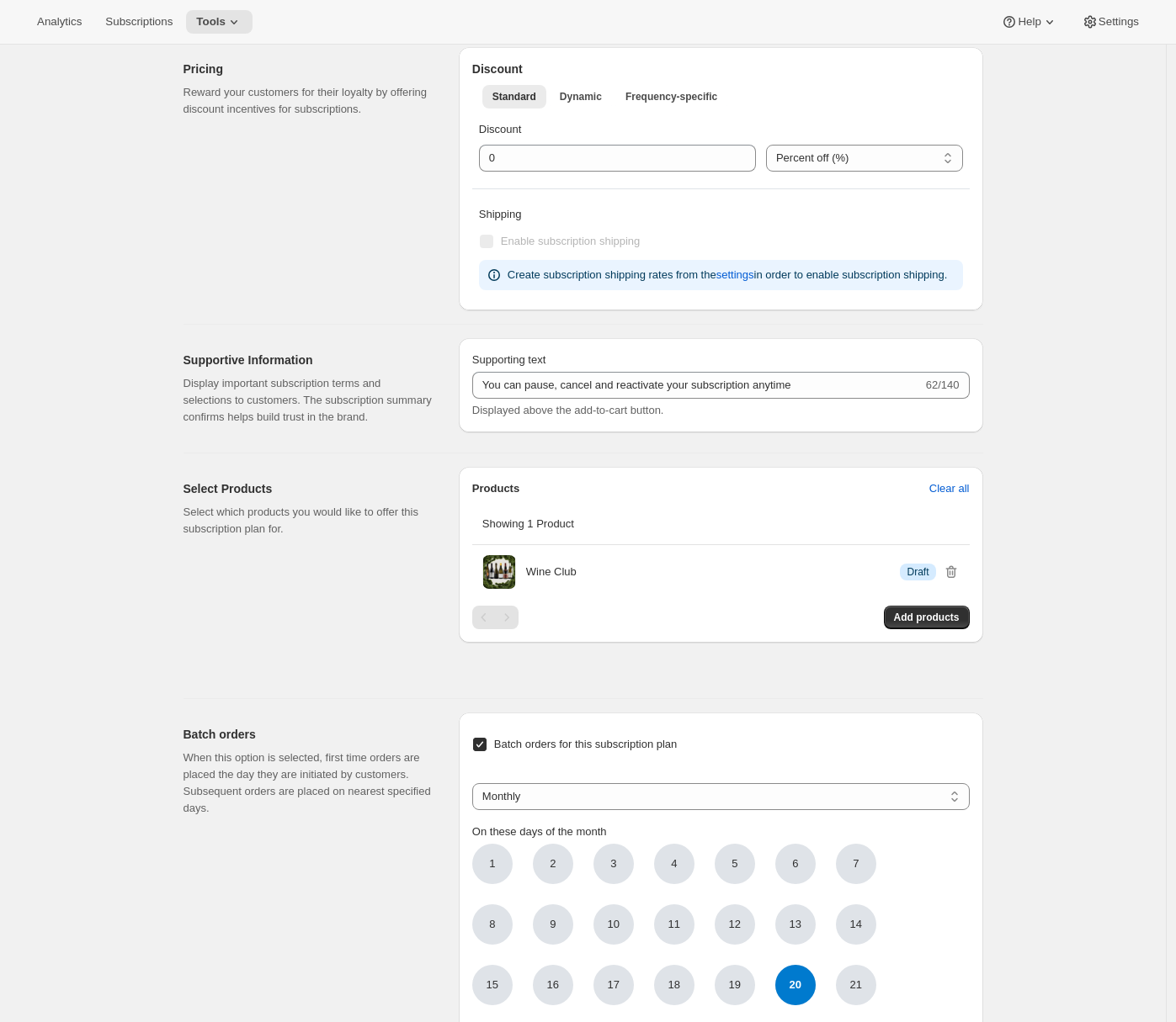
scroll to position [460, 0]
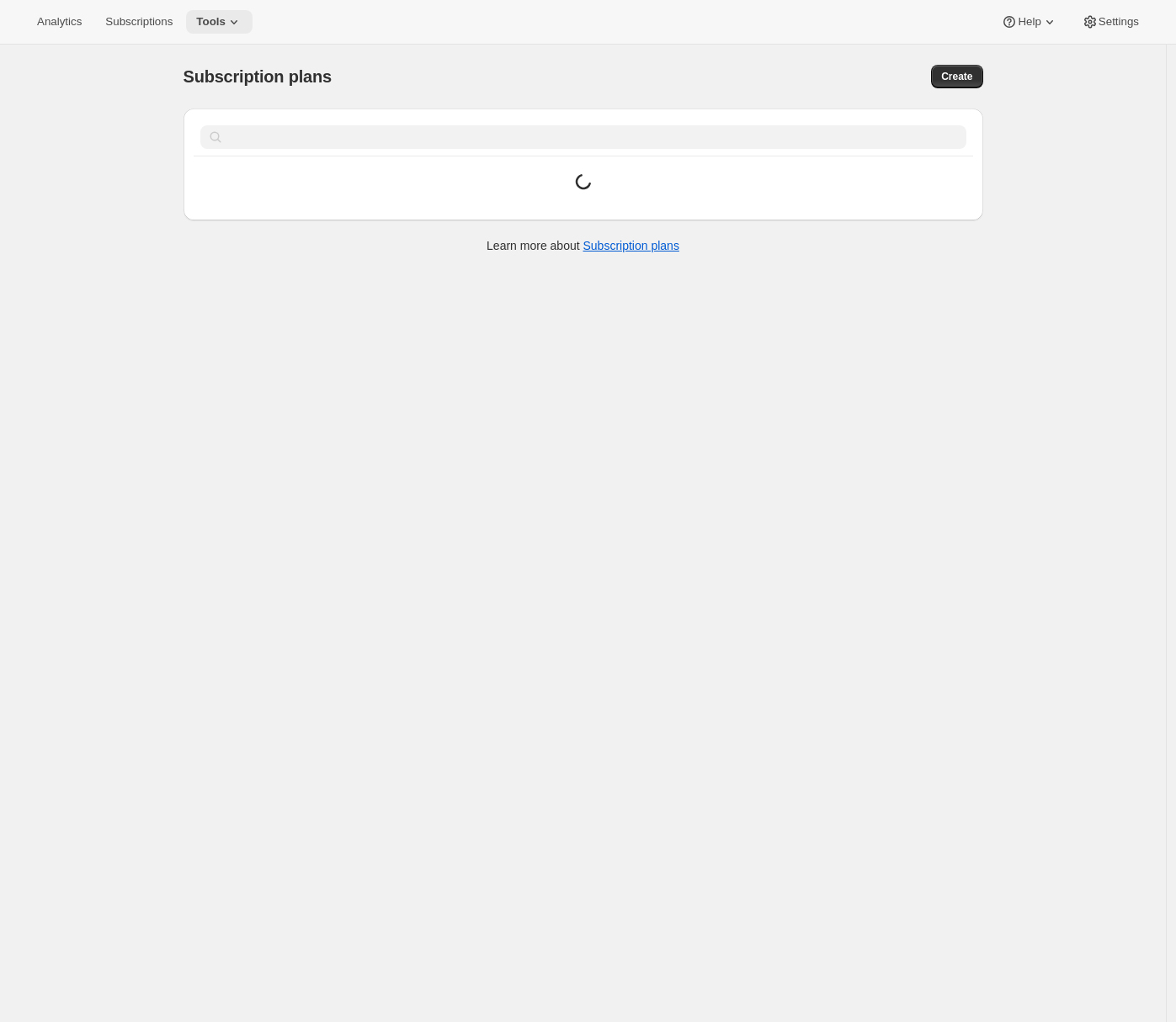
click at [220, 28] on button "Tools" at bounding box center [219, 22] width 66 height 23
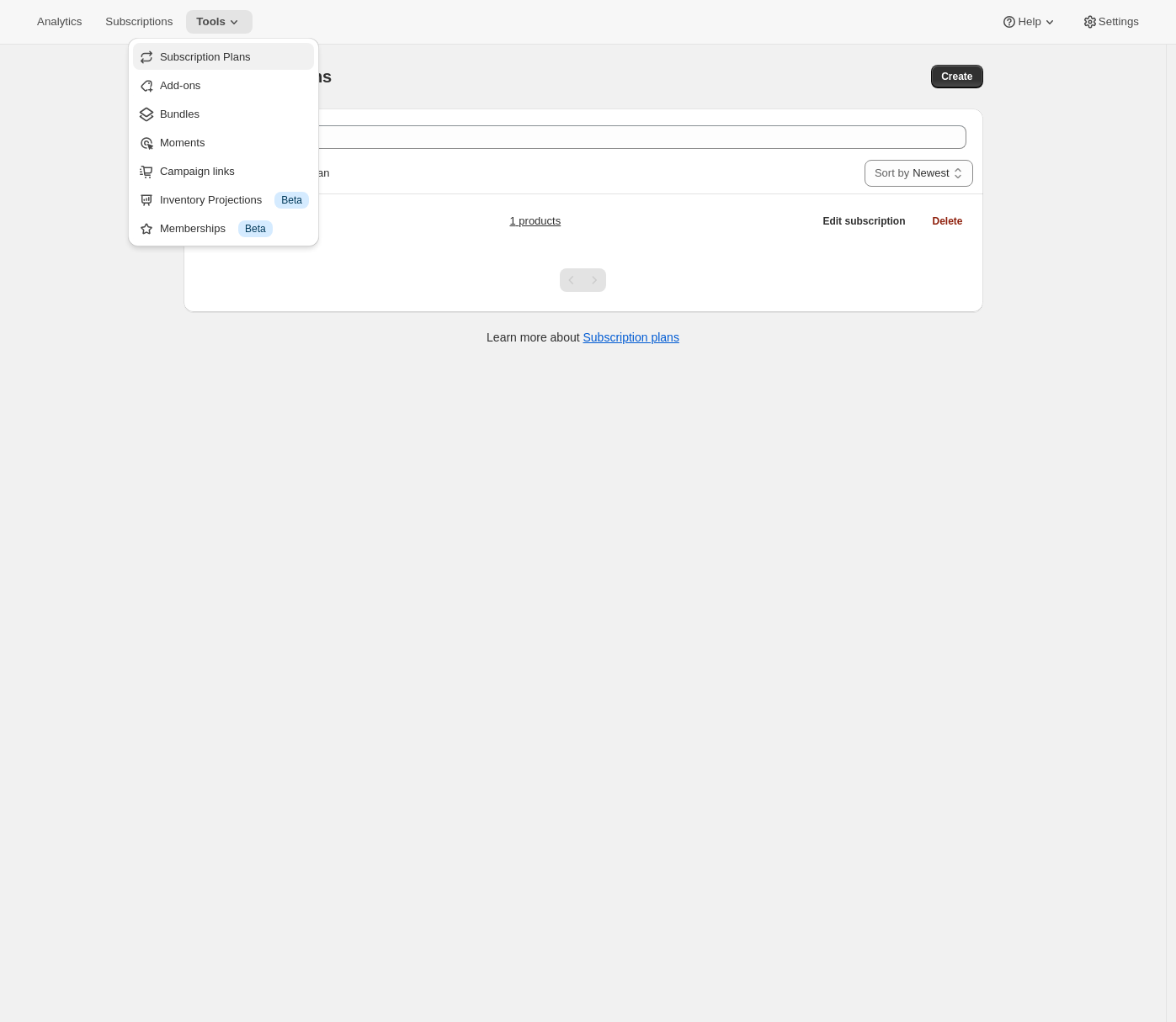
click at [217, 55] on span "Subscription Plans" at bounding box center [204, 57] width 91 height 13
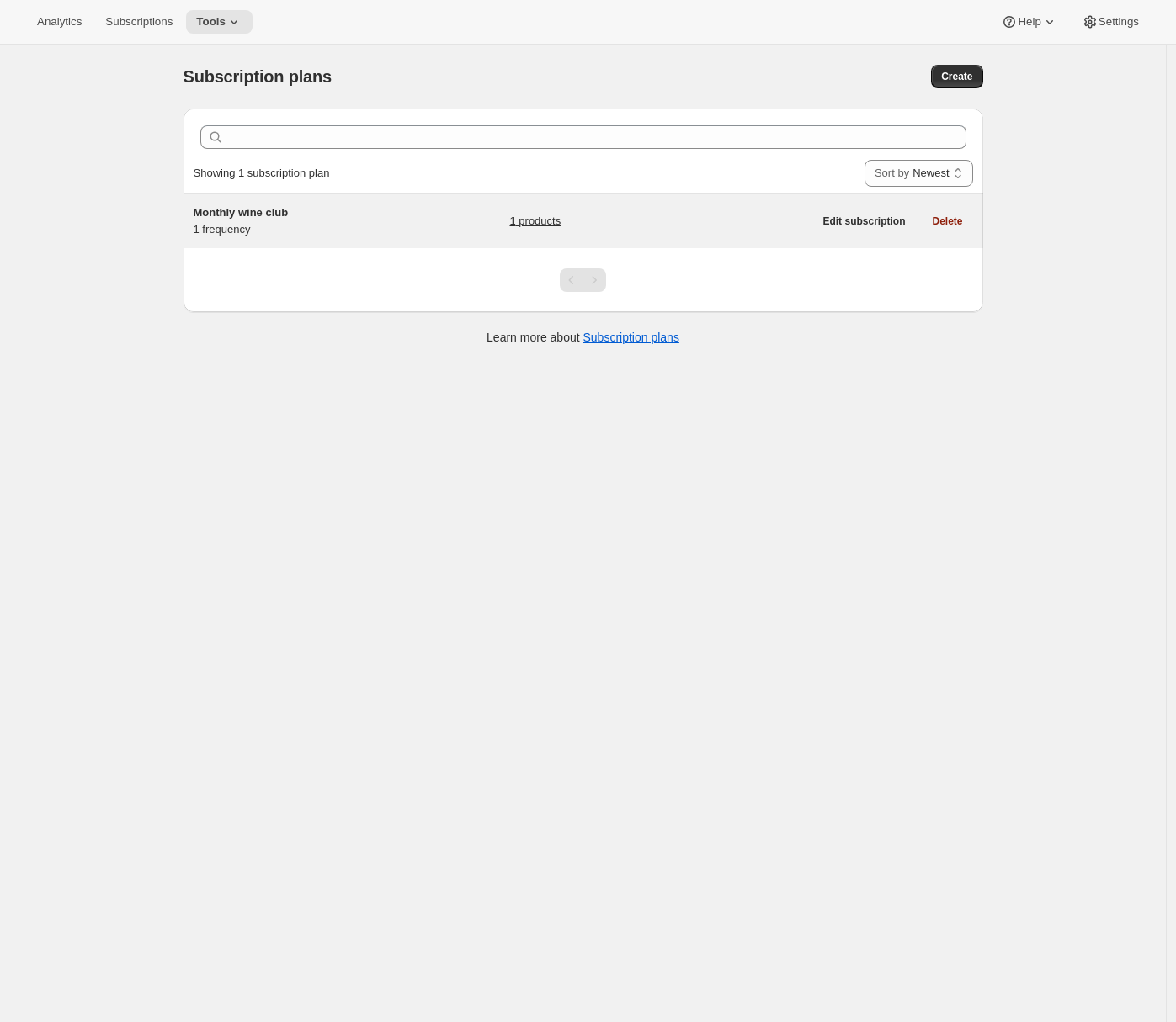
click at [324, 204] on h5 "Monthly wine club" at bounding box center [299, 213] width 211 height 17
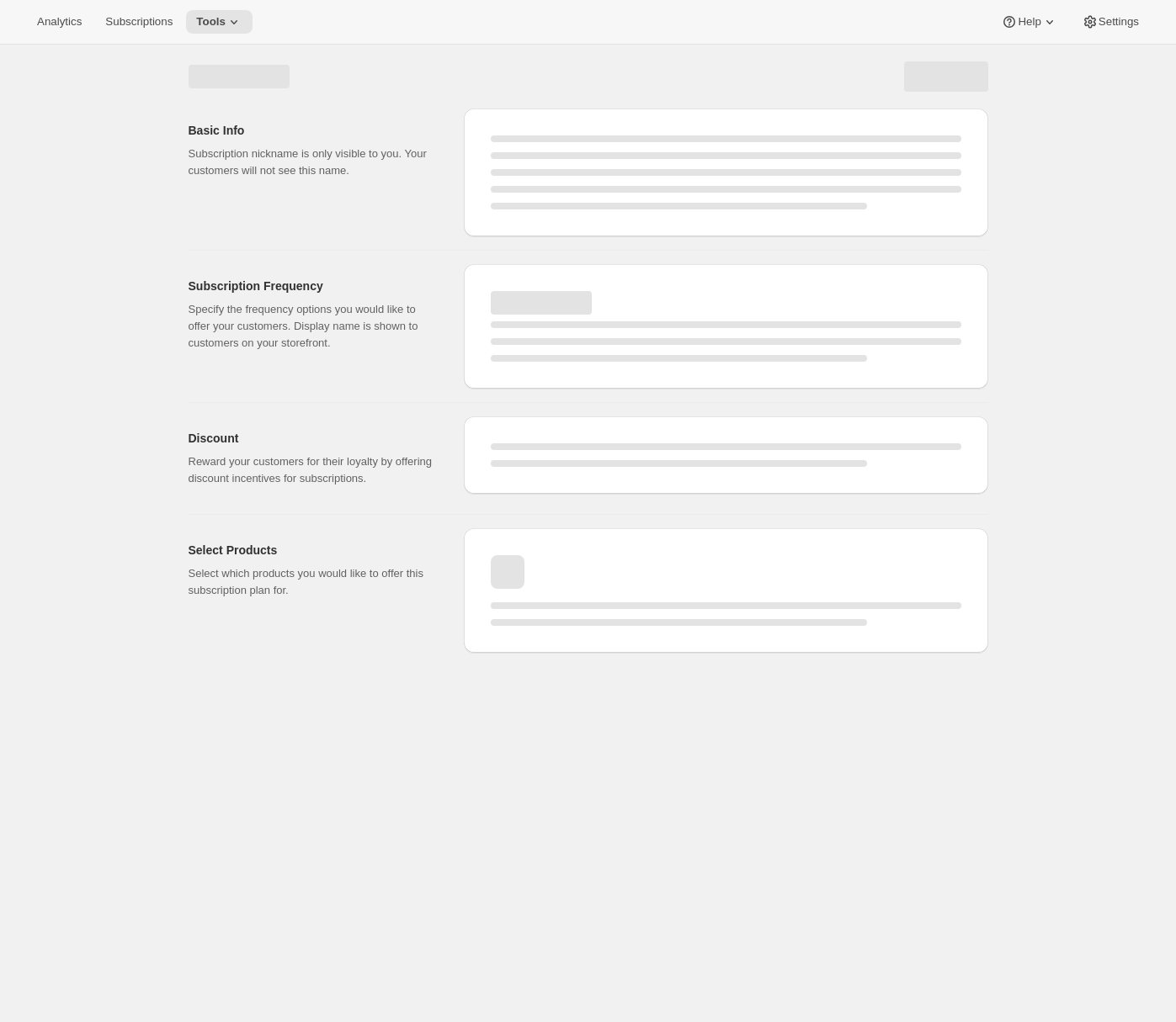
select select "WEEK"
select select "MONTH"
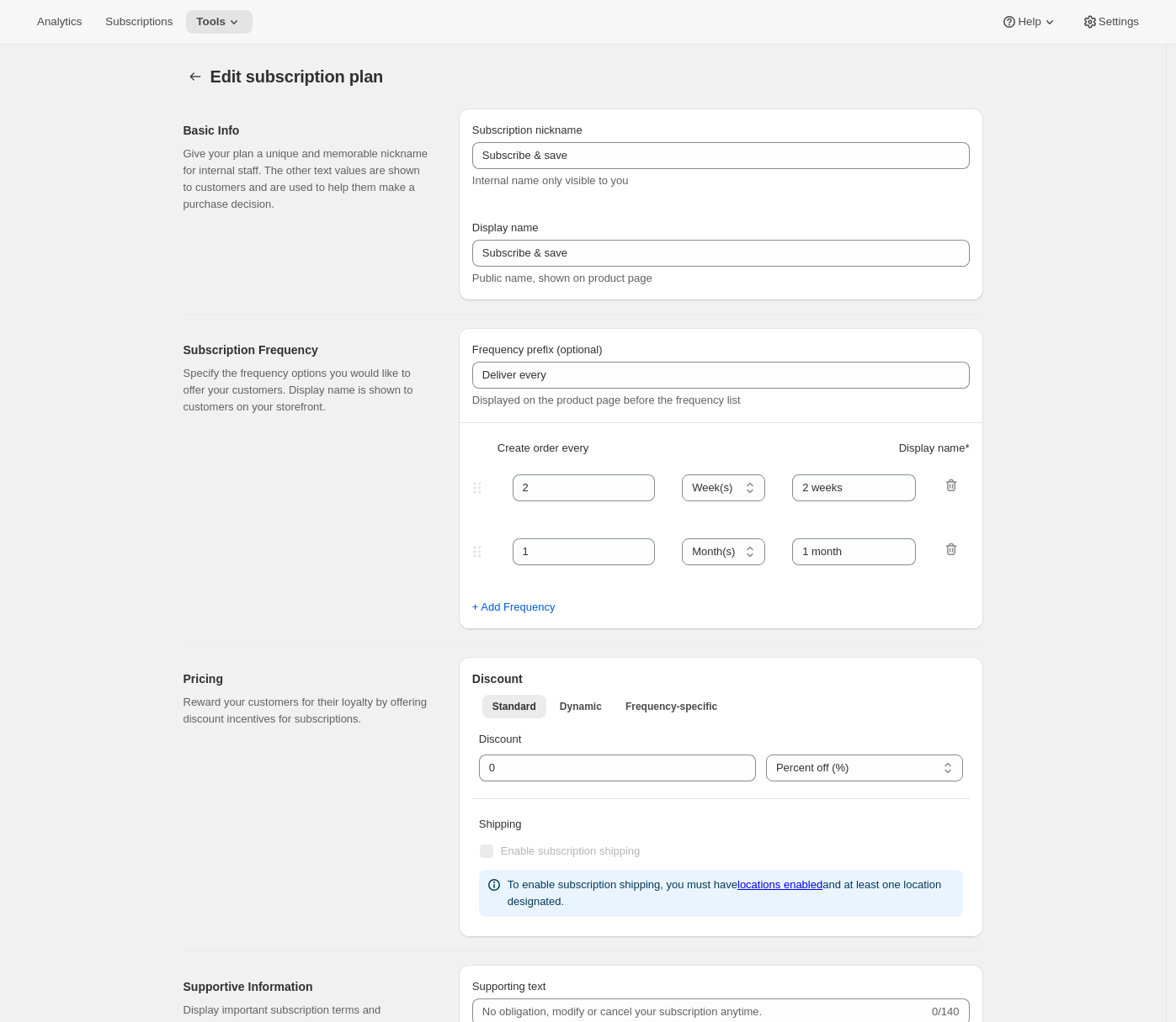
type input "Monthly wine club"
type input "1"
select select "MONTH"
type input "Monthly wine club"
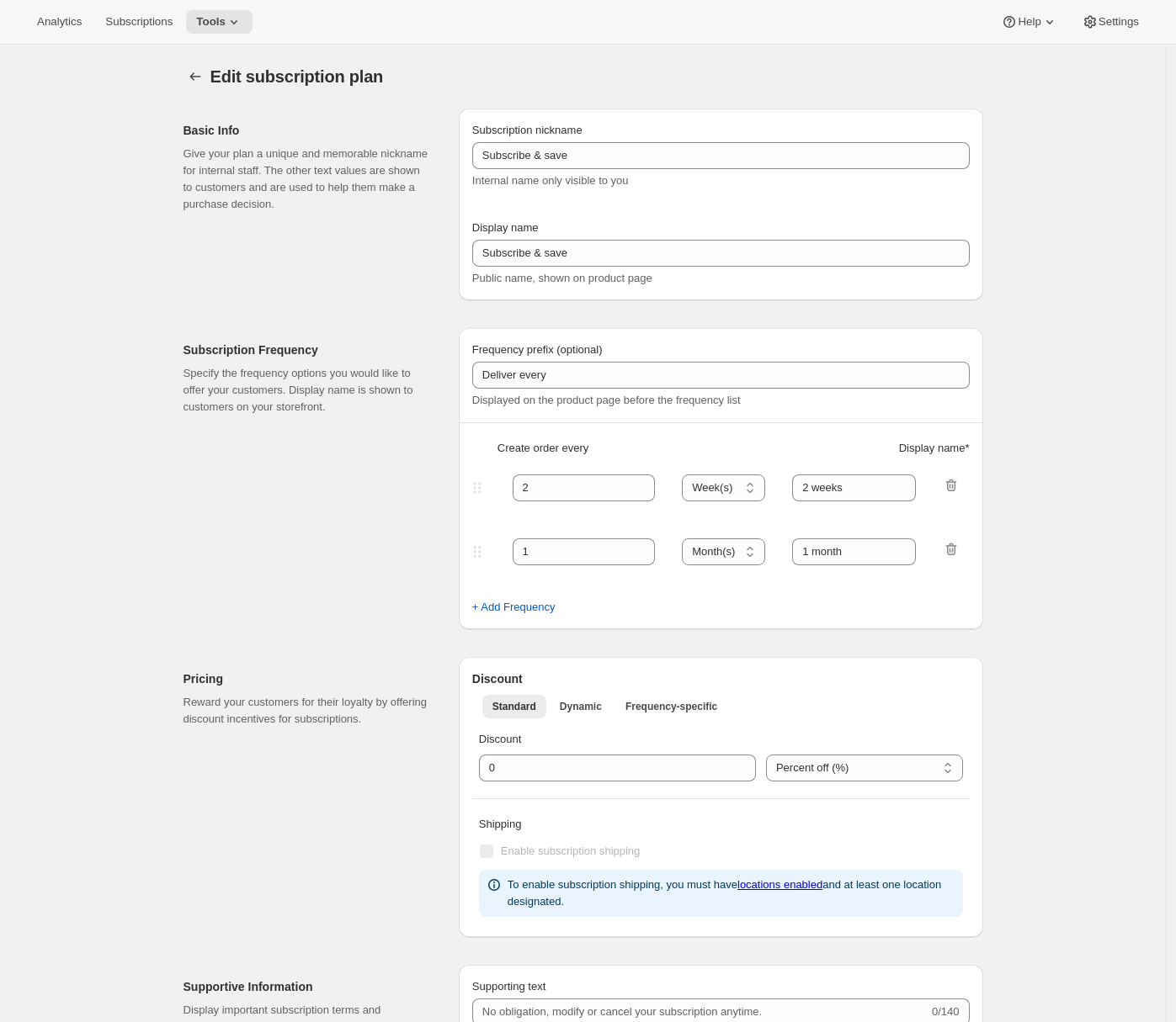
type input "You can pause, cancel and reactivate your subscription anytime"
checkbox input "true"
select select "MONTHDAY"
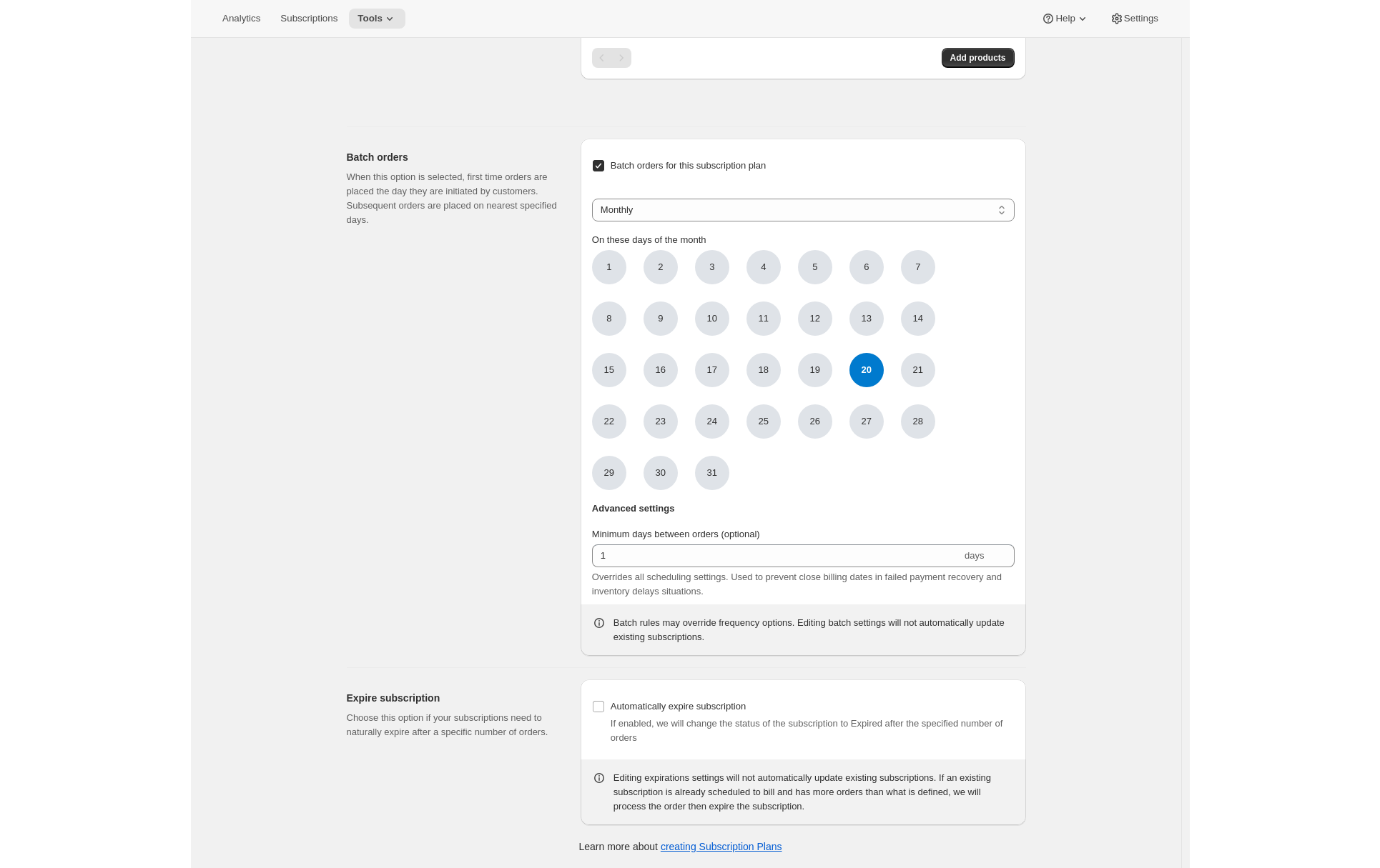
scroll to position [437, 0]
